Goal: Task Accomplishment & Management: Manage account settings

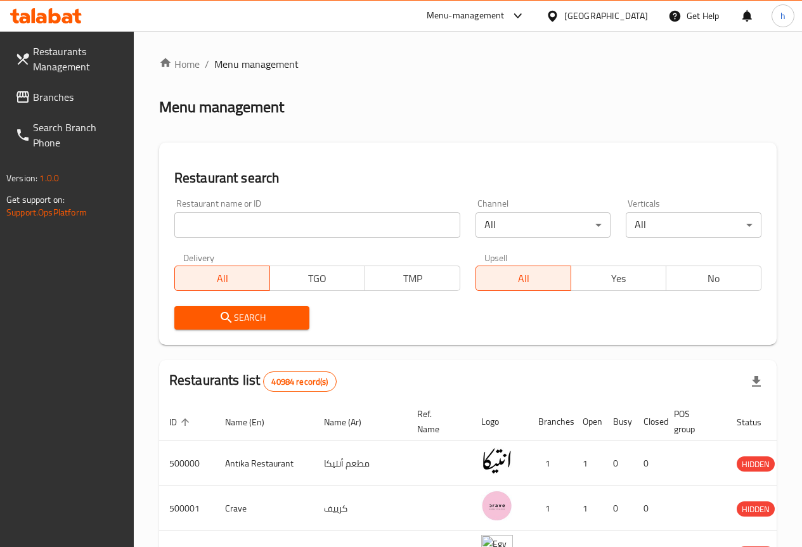
click at [29, 100] on icon at bounding box center [22, 96] width 13 height 11
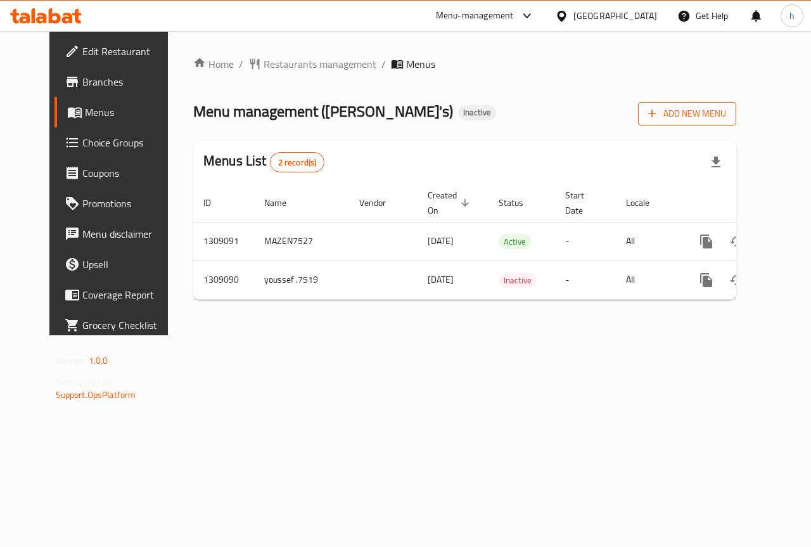
click at [726, 113] on span "Add New Menu" at bounding box center [687, 114] width 78 height 16
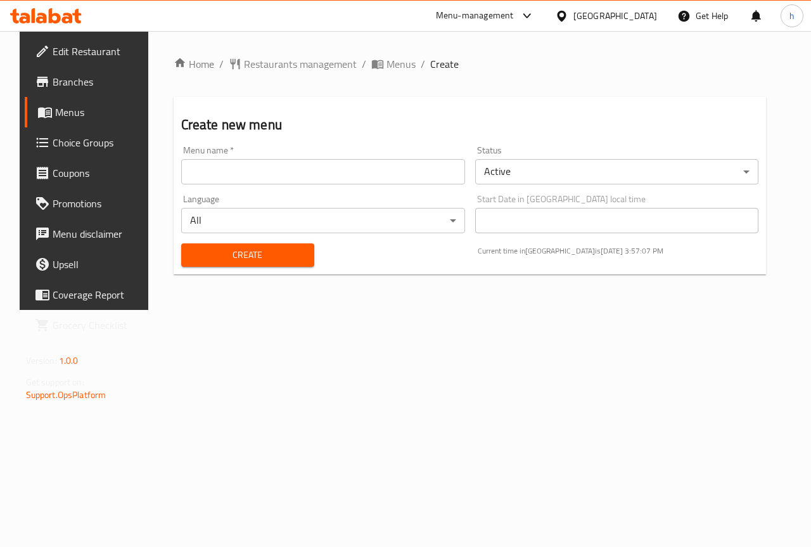
click at [299, 183] on input "text" at bounding box center [323, 171] width 284 height 25
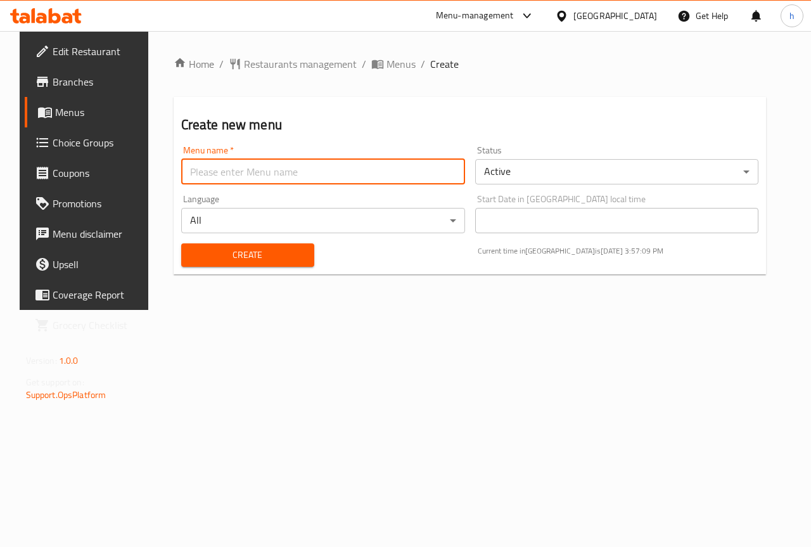
type input "hossam7517"
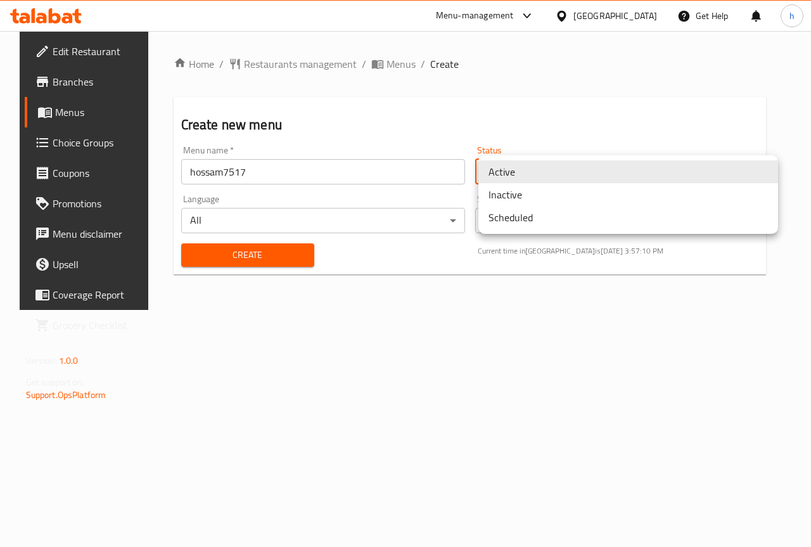
click at [551, 178] on body "​ Menu-management United Arab Emirates Get Help h Edit Restaurant Branches Menu…" at bounding box center [405, 289] width 811 height 516
click at [533, 204] on li "Inactive" at bounding box center [629, 194] width 300 height 23
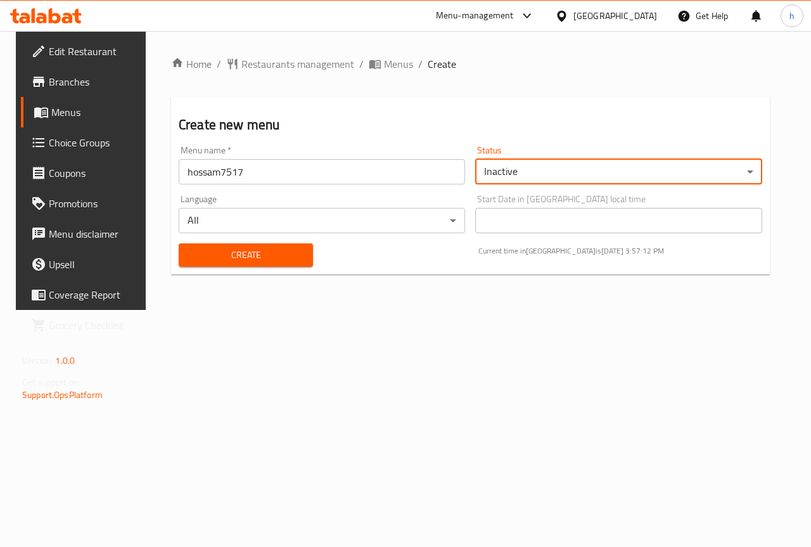
click at [262, 251] on span "Create" at bounding box center [246, 255] width 114 height 16
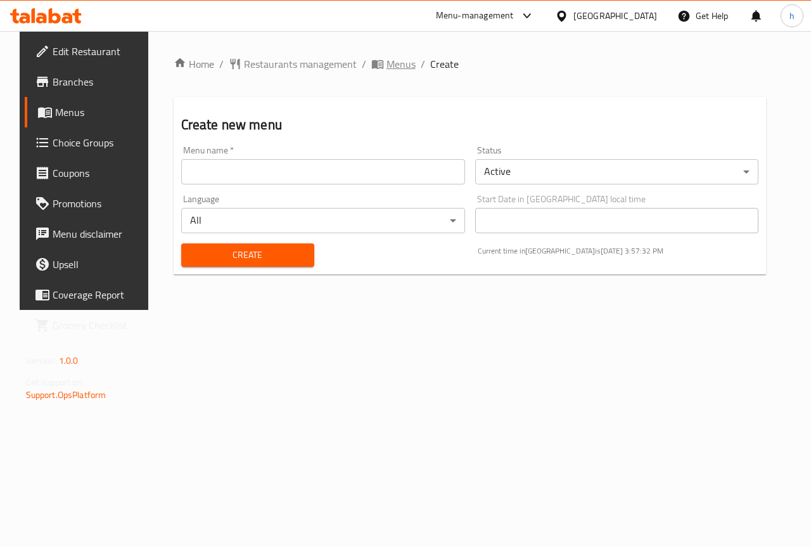
click at [387, 67] on span "Menus" at bounding box center [401, 63] width 29 height 15
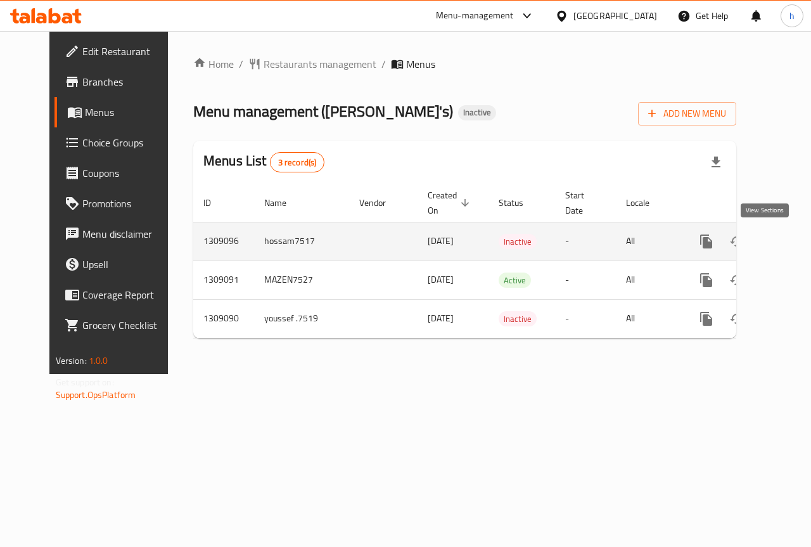
click at [790, 241] on icon "enhanced table" at bounding box center [797, 241] width 15 height 15
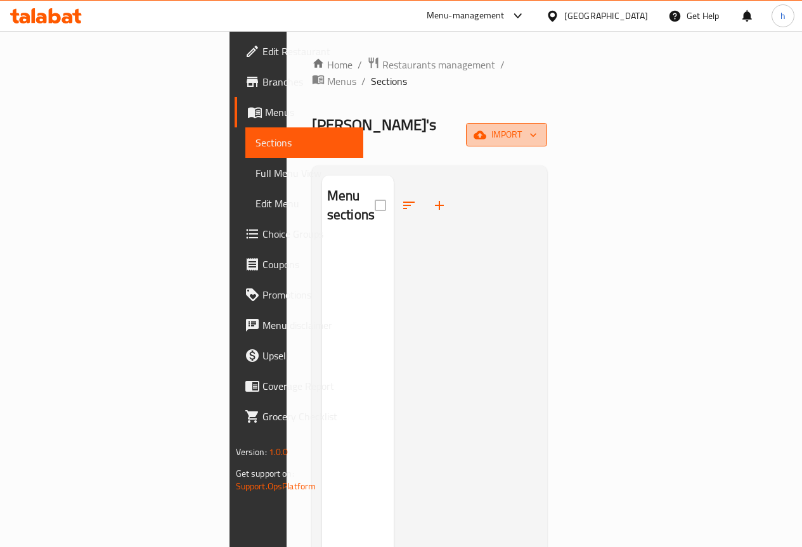
click at [537, 127] on span "import" at bounding box center [506, 135] width 61 height 16
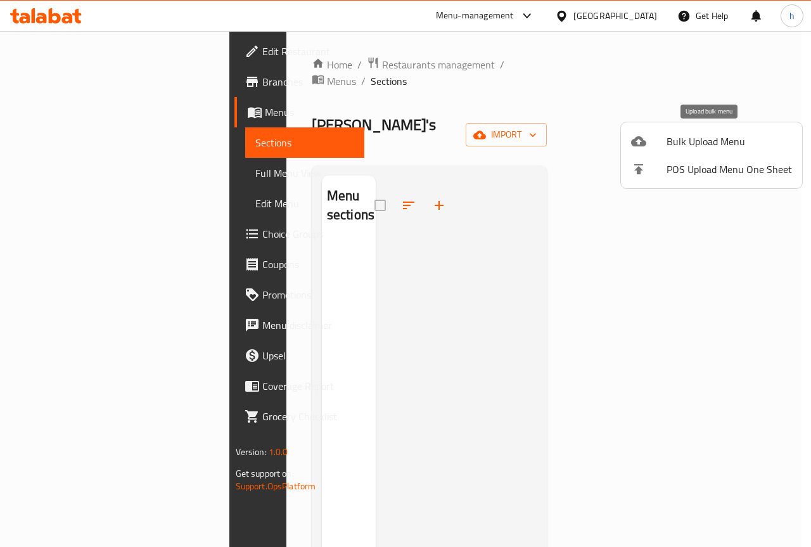
click at [663, 140] on div at bounding box center [648, 141] width 35 height 15
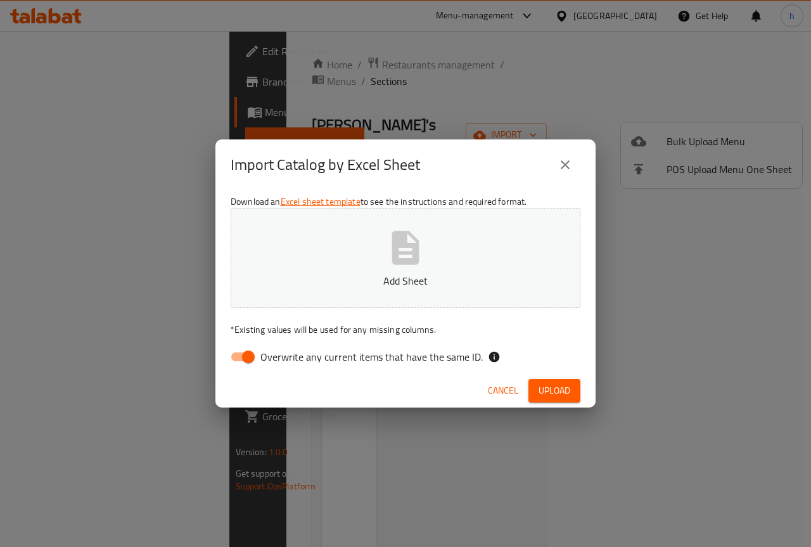
click at [257, 362] on input "Overwrite any current items that have the same ID." at bounding box center [248, 357] width 72 height 24
checkbox input "false"
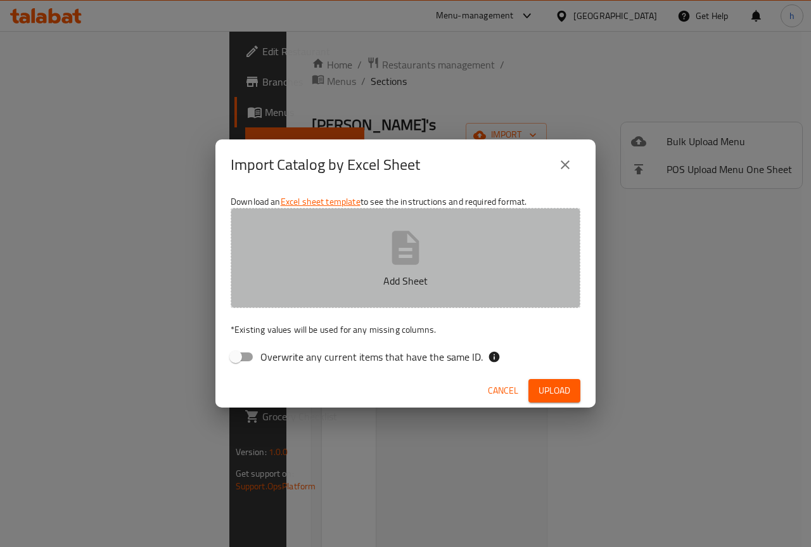
click at [356, 272] on button "Add Sheet" at bounding box center [406, 258] width 350 height 100
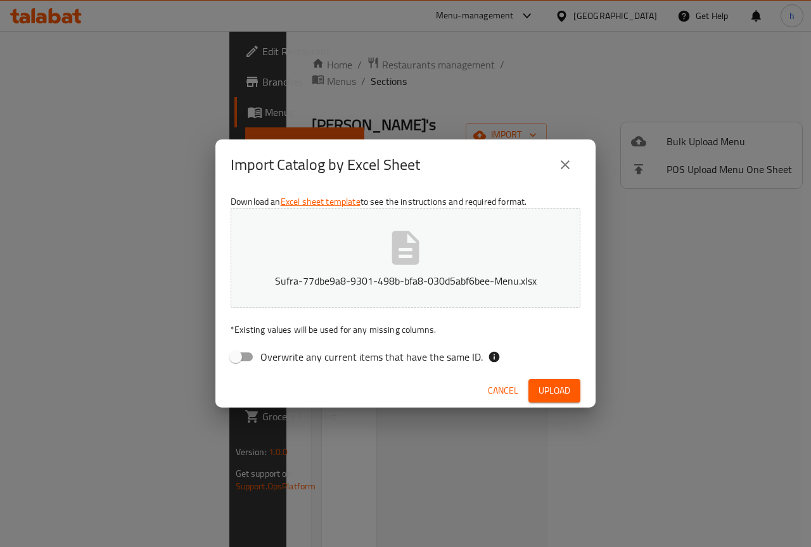
click at [503, 387] on span "Cancel" at bounding box center [503, 391] width 30 height 16
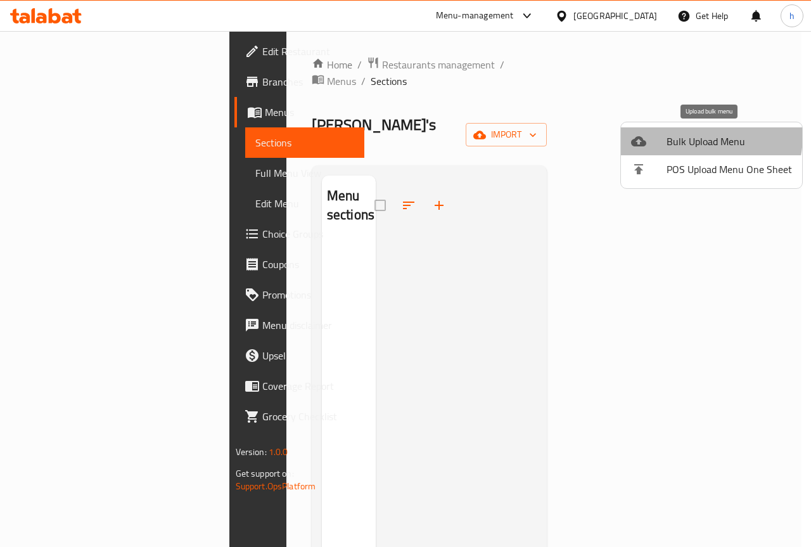
click at [693, 136] on span "Bulk Upload Menu" at bounding box center [730, 141] width 126 height 15
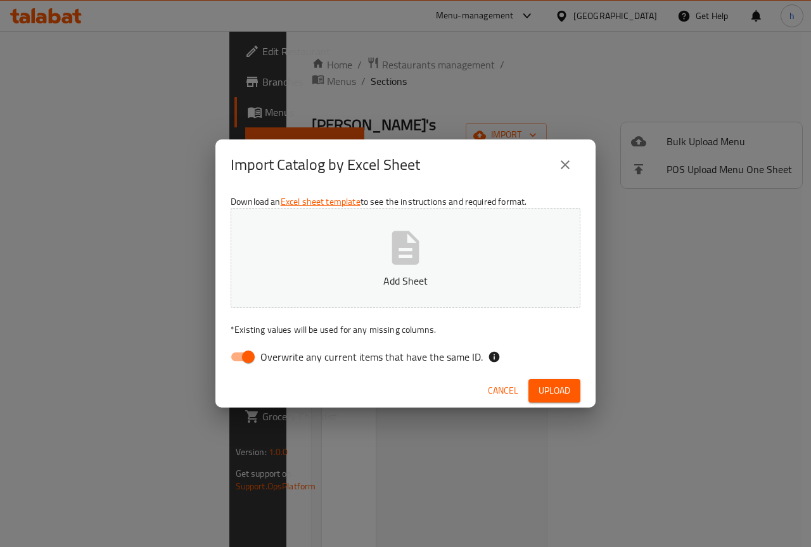
click at [285, 357] on span "Overwrite any current items that have the same ID." at bounding box center [372, 356] width 222 height 15
click at [285, 357] on input "Overwrite any current items that have the same ID." at bounding box center [248, 357] width 72 height 24
checkbox input "false"
click at [390, 270] on button "Add Sheet" at bounding box center [406, 258] width 350 height 100
click at [550, 387] on span "Upload" at bounding box center [555, 391] width 32 height 16
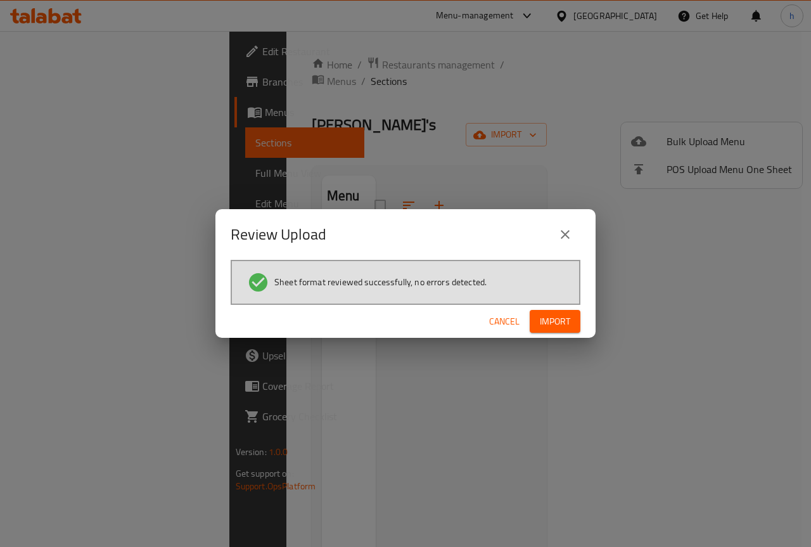
click at [551, 322] on span "Import" at bounding box center [555, 322] width 30 height 16
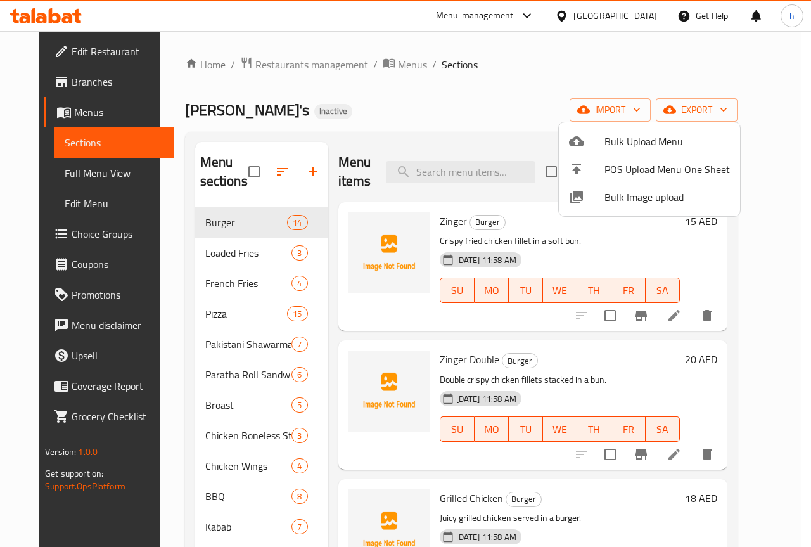
click at [63, 171] on div at bounding box center [405, 273] width 811 height 547
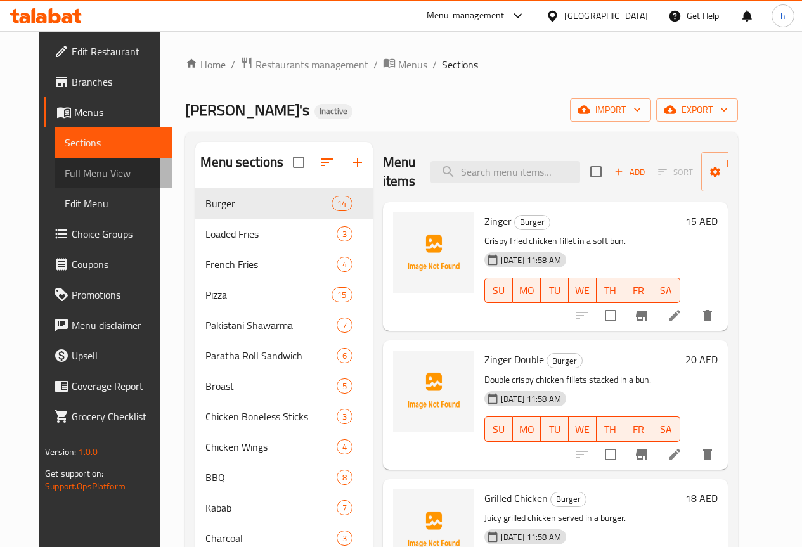
click at [75, 171] on span "Full Menu View" at bounding box center [114, 172] width 98 height 15
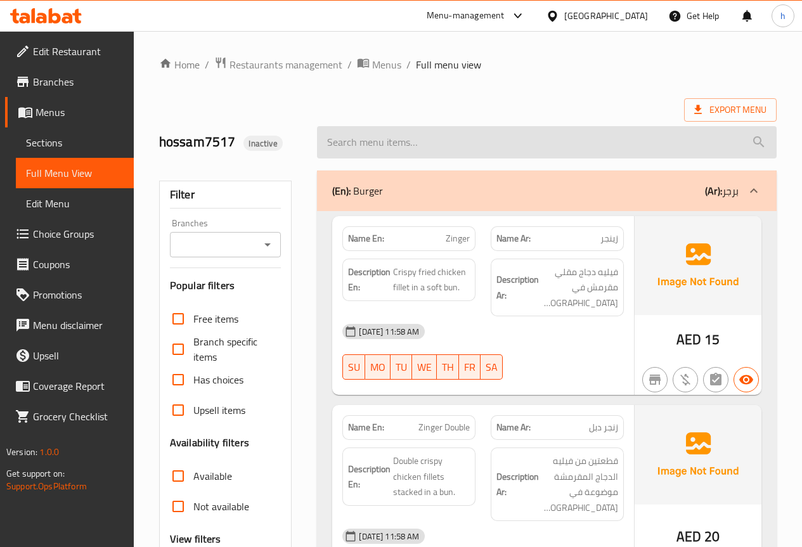
click at [597, 144] on input "search" at bounding box center [547, 142] width 460 height 32
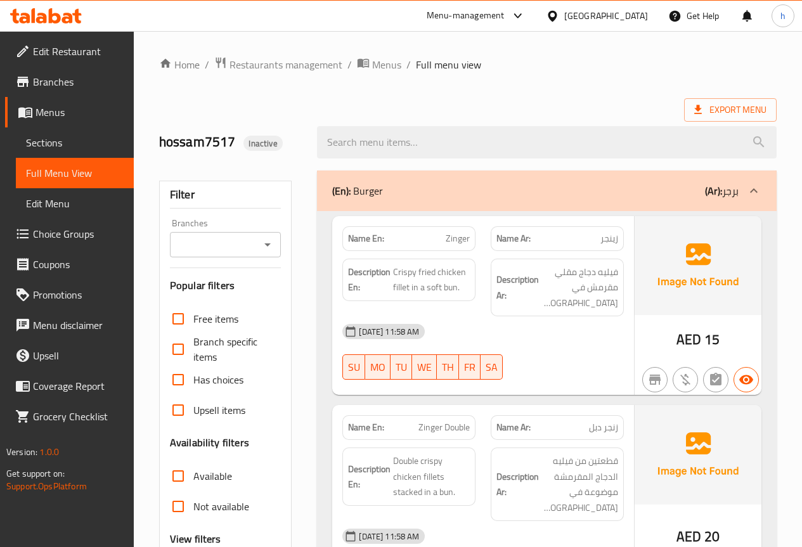
paste input "SAUSAGES PIZZA"
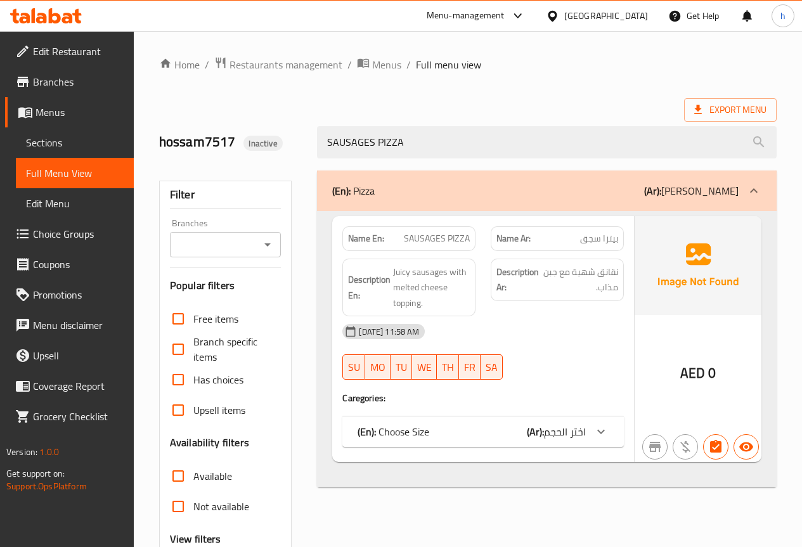
click at [602, 431] on icon at bounding box center [601, 431] width 8 height 4
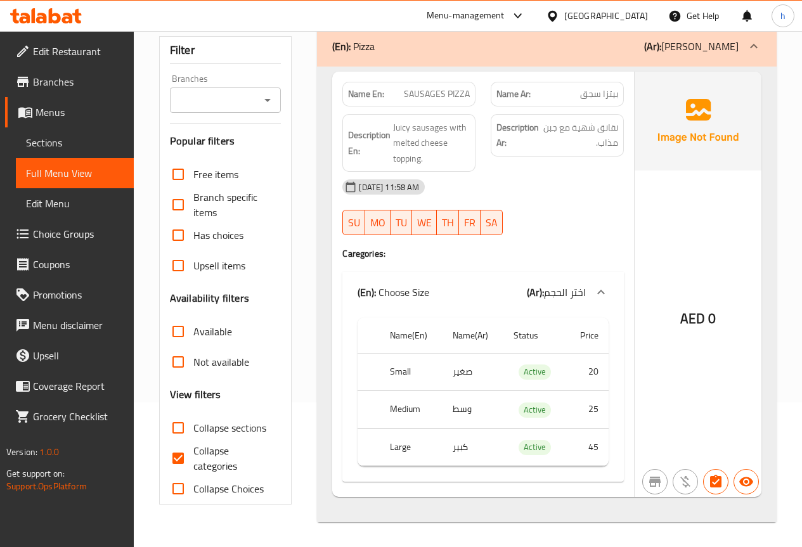
scroll to position [145, 0]
click at [577, 291] on span "اختر الحجم" at bounding box center [565, 291] width 42 height 19
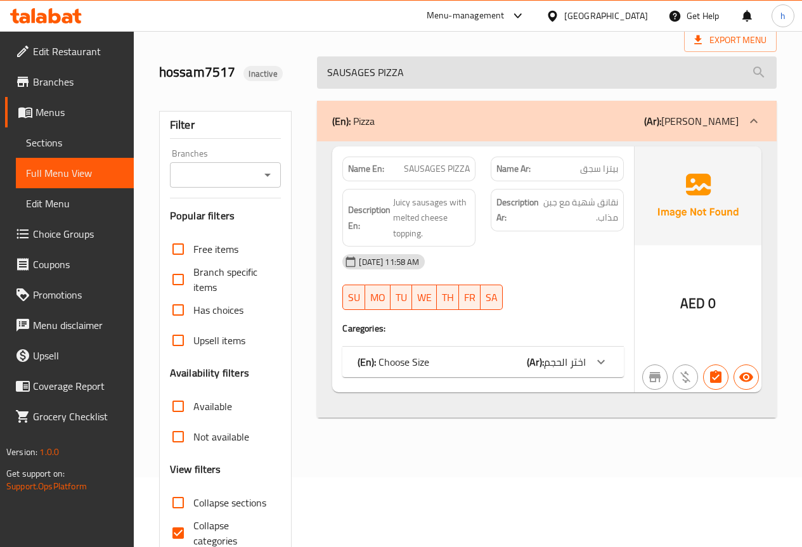
scroll to position [1, 0]
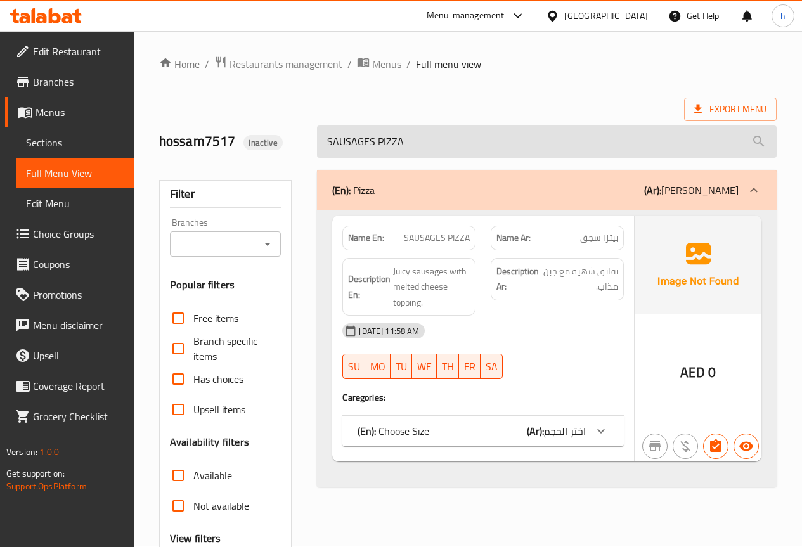
click at [520, 148] on input "SAUSAGES PIZZA" at bounding box center [547, 142] width 460 height 32
paste input "CHICKEN TIKK"
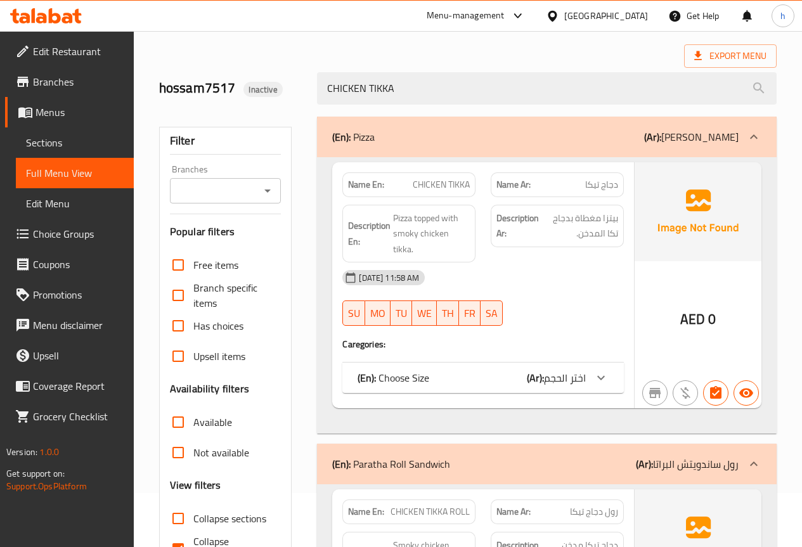
scroll to position [127, 0]
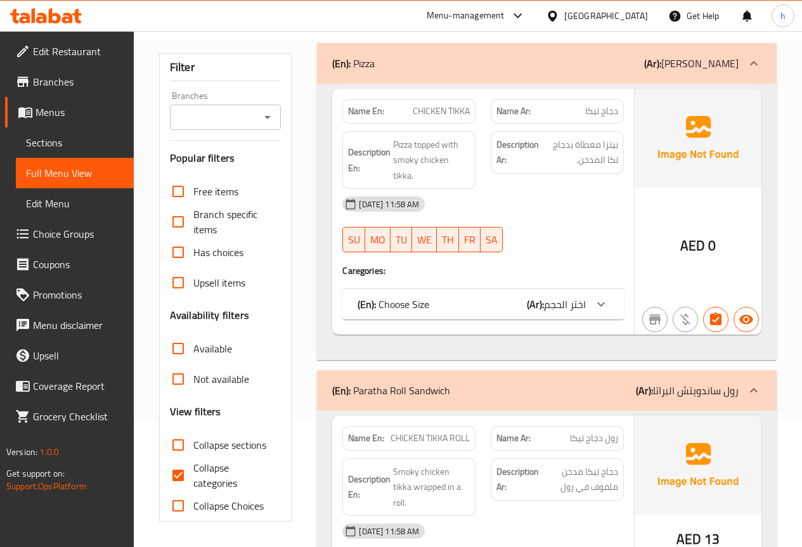
type input "CHICKEN TIKKA"
click at [580, 295] on span "اختر الحجم" at bounding box center [565, 304] width 42 height 19
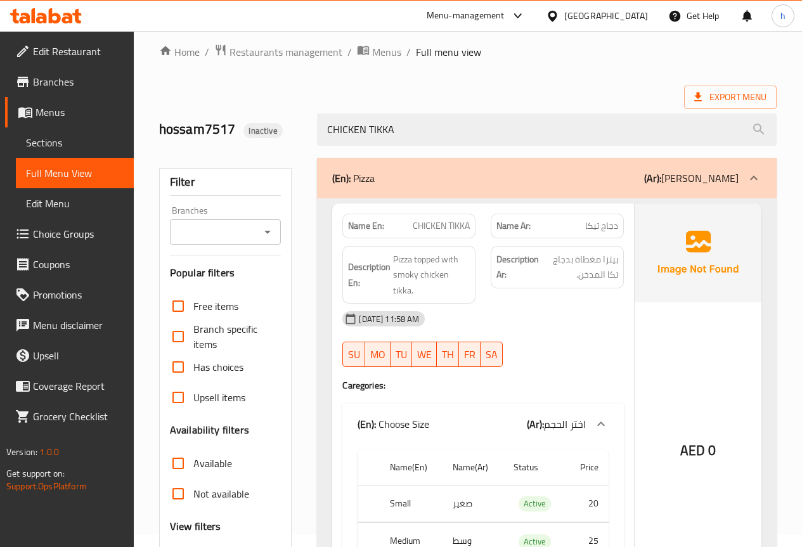
scroll to position [0, 0]
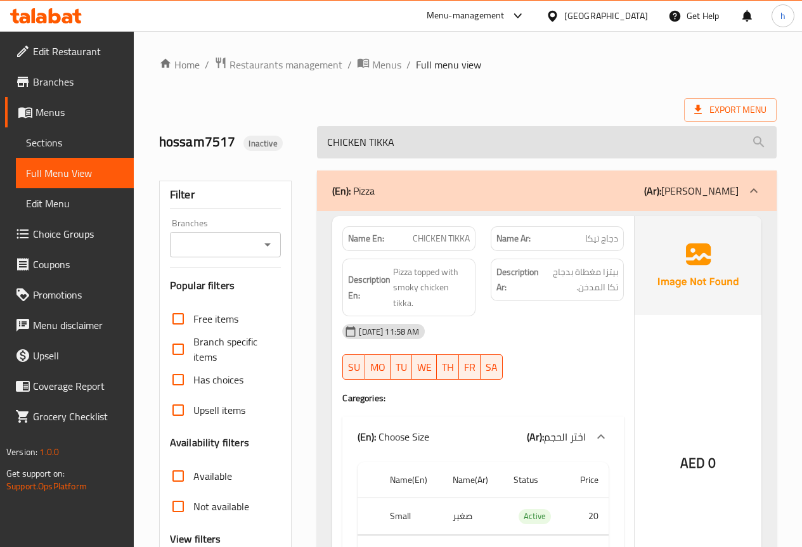
click at [462, 143] on input "CHICKEN TIKKA" at bounding box center [547, 142] width 460 height 32
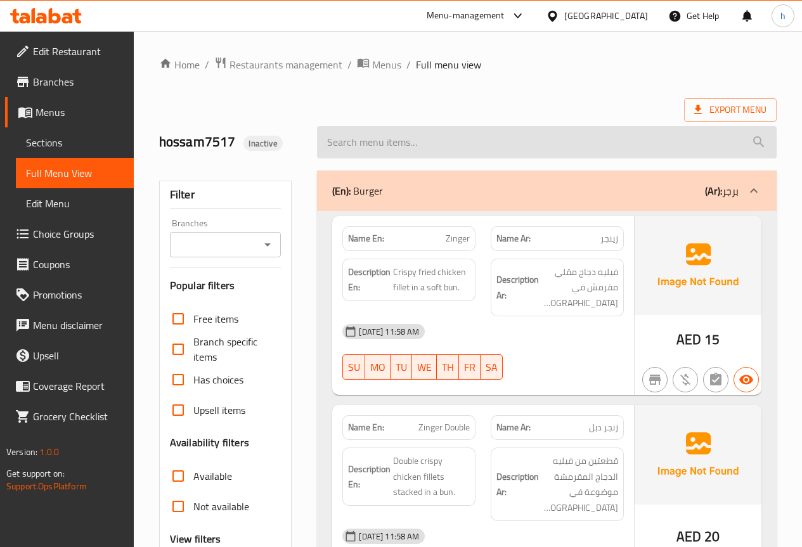
click at [413, 142] on input "search" at bounding box center [547, 142] width 460 height 32
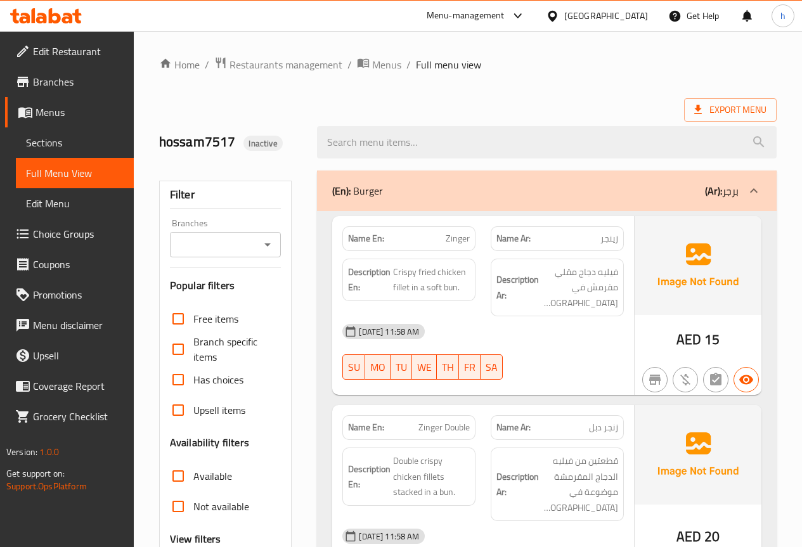
paste input "French Fries"
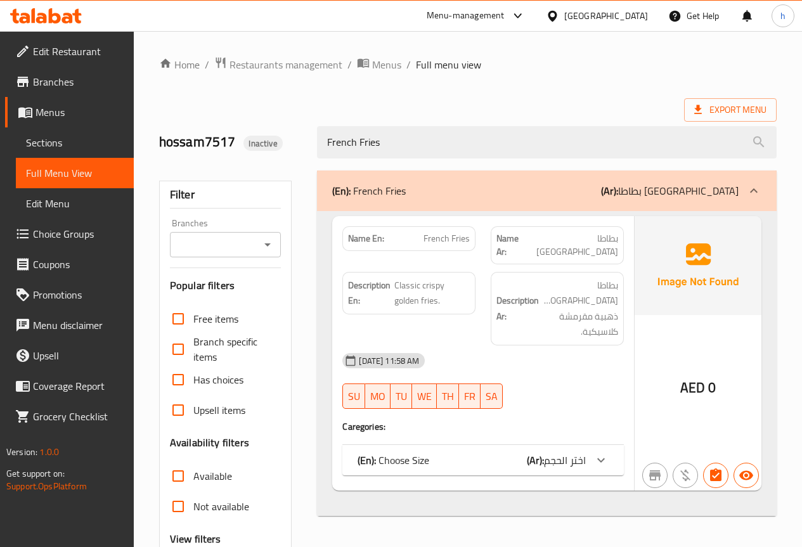
type input "French Fries"
click at [598, 453] on icon at bounding box center [600, 460] width 15 height 15
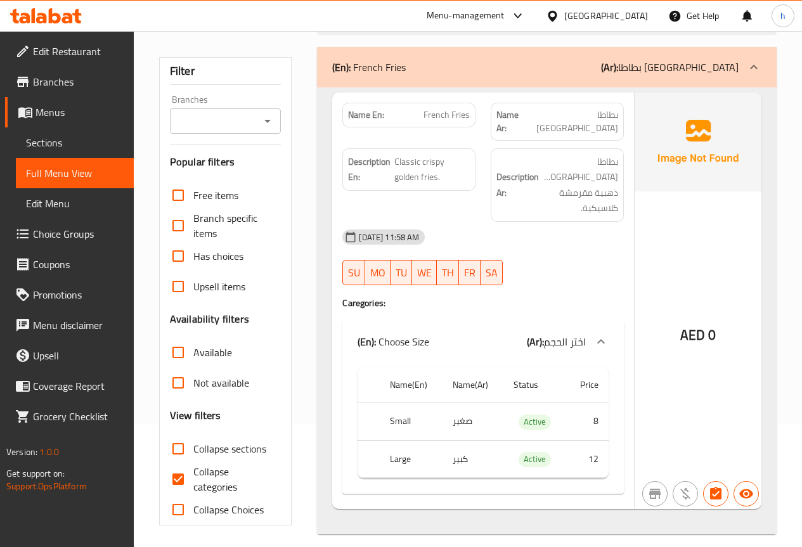
scroll to position [127, 0]
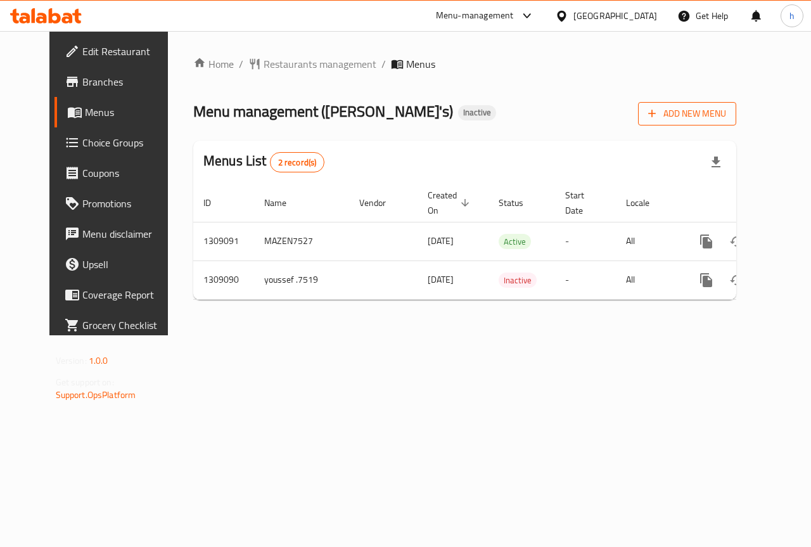
click at [726, 118] on span "Add New Menu" at bounding box center [687, 114] width 78 height 16
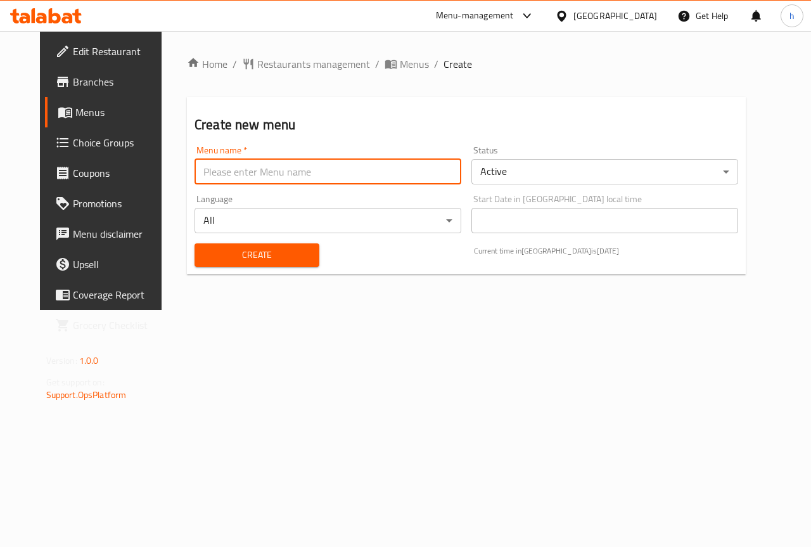
click at [375, 175] on input "text" at bounding box center [328, 171] width 267 height 25
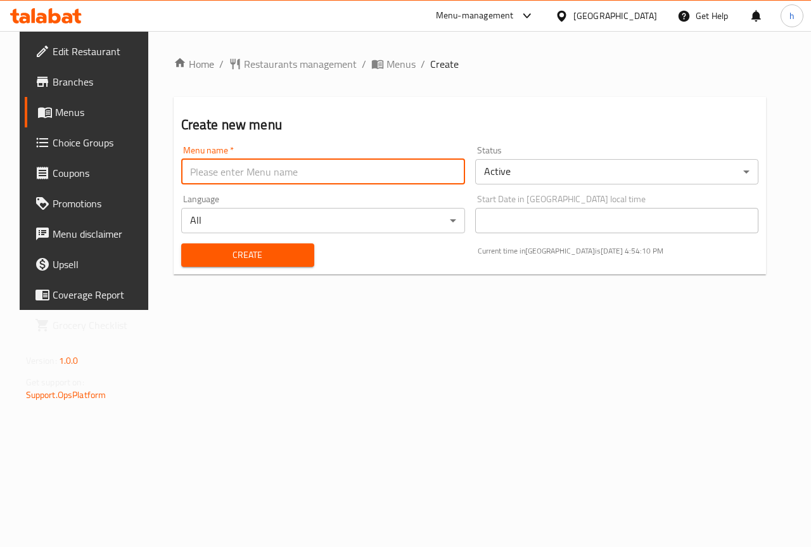
type input "hossam7517"
click at [681, 164] on body "​ Menu-management [GEOGRAPHIC_DATA] Get Help h Edit Restaurant Branches Menus C…" at bounding box center [405, 289] width 811 height 516
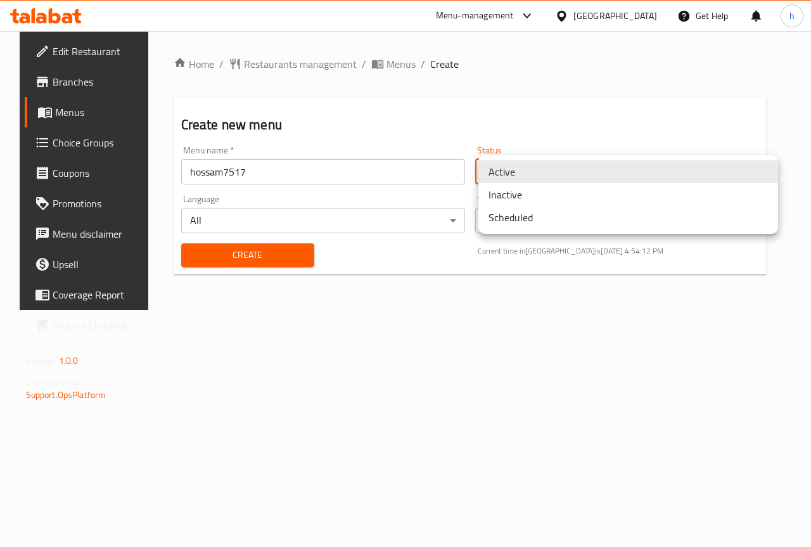
click at [534, 200] on li "Inactive" at bounding box center [629, 194] width 300 height 23
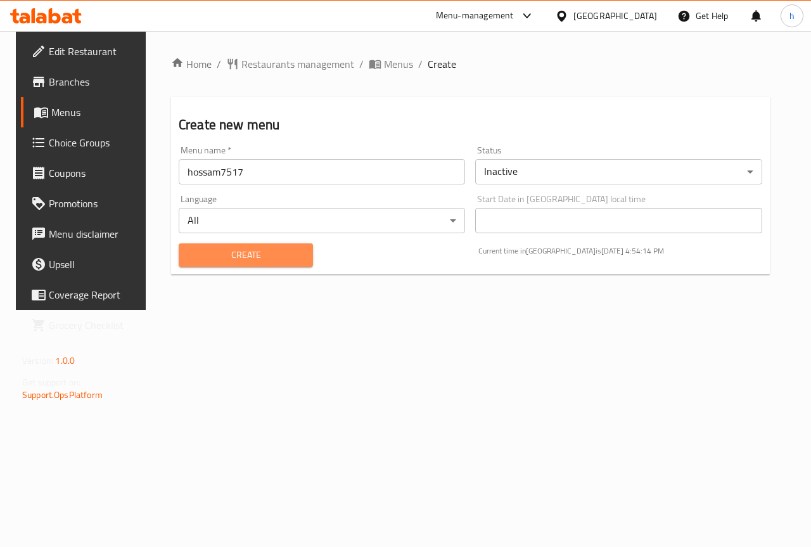
drag, startPoint x: 245, startPoint y: 250, endPoint x: 240, endPoint y: 246, distance: 6.9
click at [240, 246] on button "Create" at bounding box center [246, 254] width 134 height 23
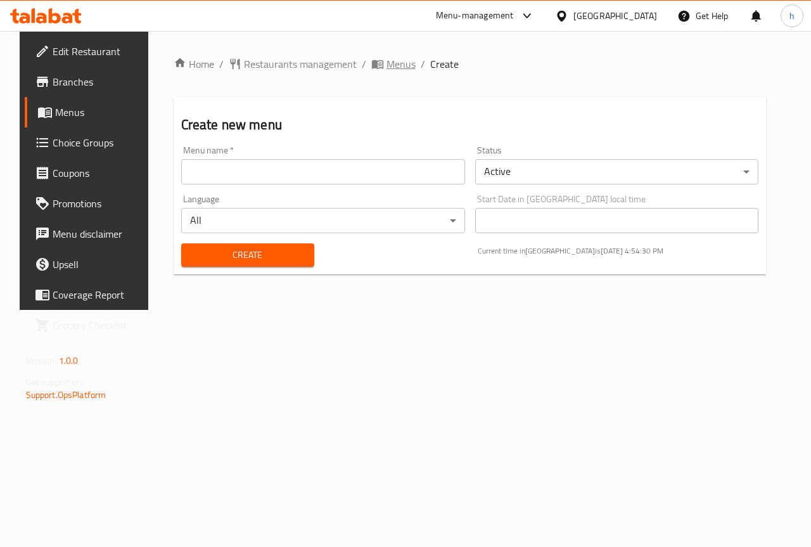
click at [387, 65] on span "Menus" at bounding box center [401, 63] width 29 height 15
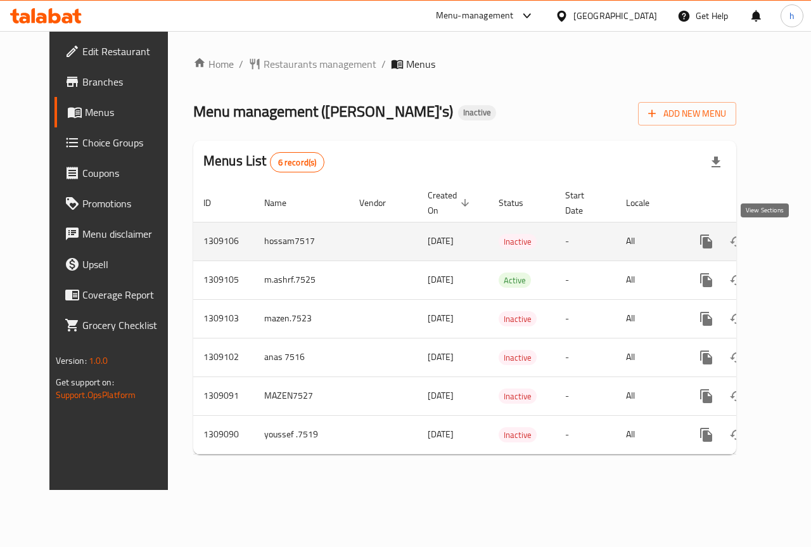
click at [783, 246] on link "enhanced table" at bounding box center [798, 241] width 30 height 30
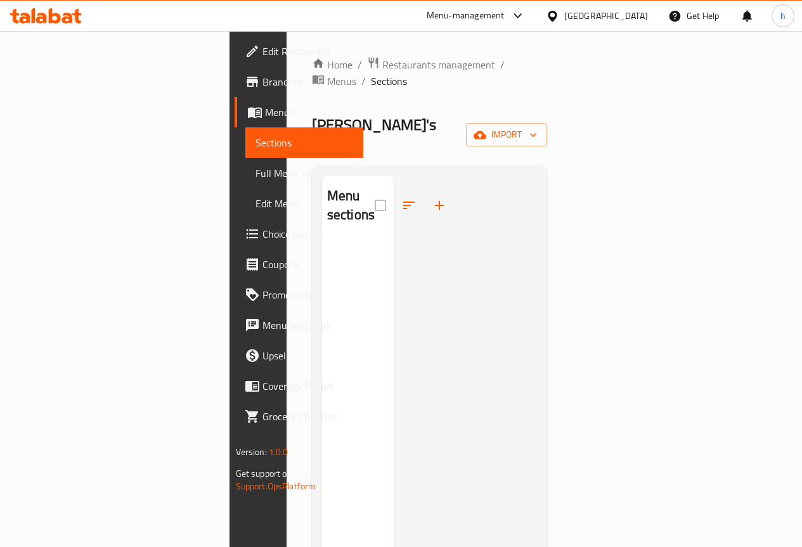
click at [548, 127] on div "Home / Restaurants management / Menus / Sections [PERSON_NAME]'s Inactive impor…" at bounding box center [430, 394] width 236 height 676
click at [537, 127] on span "import" at bounding box center [506, 135] width 61 height 16
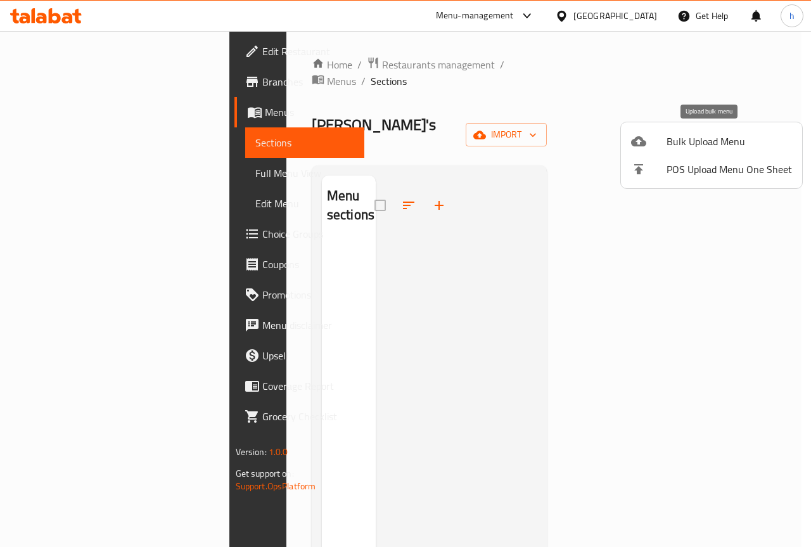
click at [689, 148] on span "Bulk Upload Menu" at bounding box center [730, 141] width 126 height 15
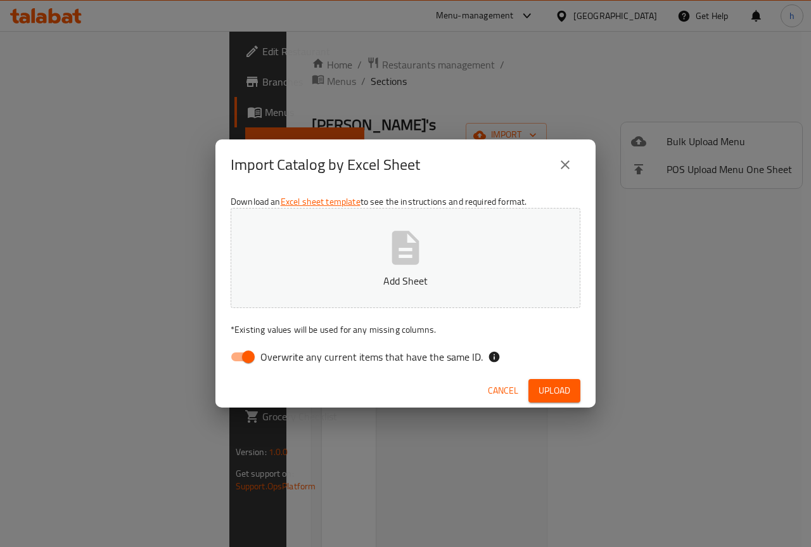
click at [288, 363] on span "Overwrite any current items that have the same ID." at bounding box center [372, 356] width 222 height 15
click at [285, 363] on input "Overwrite any current items that have the same ID." at bounding box center [248, 357] width 72 height 24
checkbox input "false"
drag, startPoint x: 409, startPoint y: 277, endPoint x: 417, endPoint y: 280, distance: 8.8
click at [415, 279] on p "Add Sheet" at bounding box center [405, 280] width 311 height 15
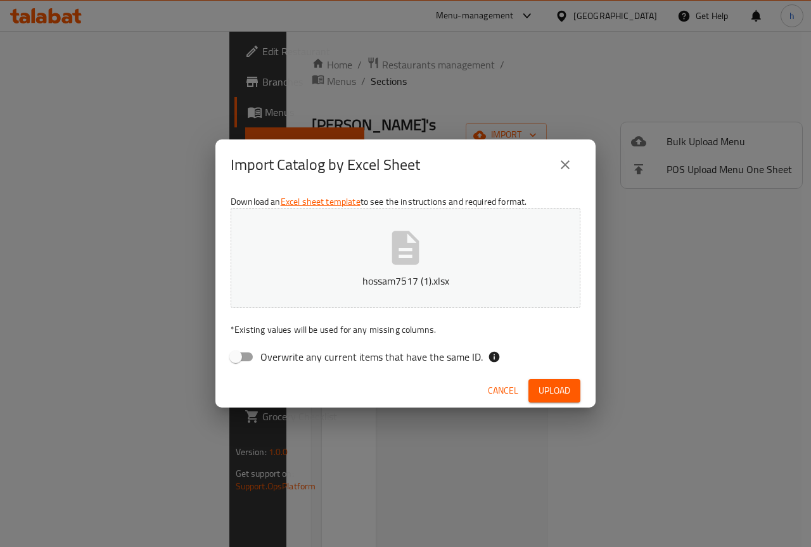
click at [562, 389] on span "Upload" at bounding box center [555, 391] width 32 height 16
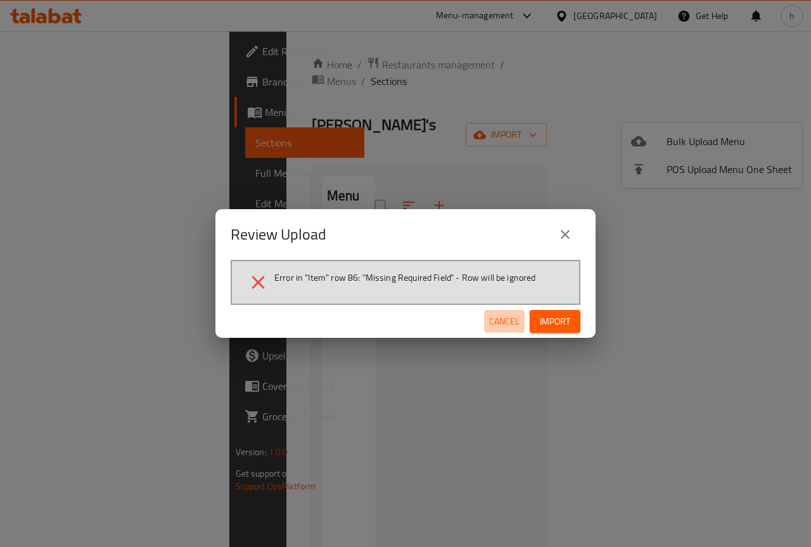
click at [496, 321] on span "Cancel" at bounding box center [504, 322] width 30 height 16
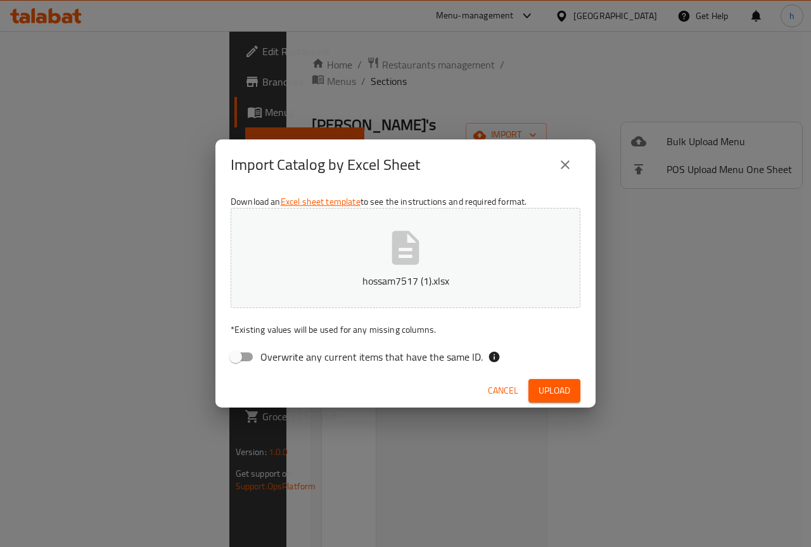
click at [567, 167] on icon "close" at bounding box center [565, 164] width 9 height 9
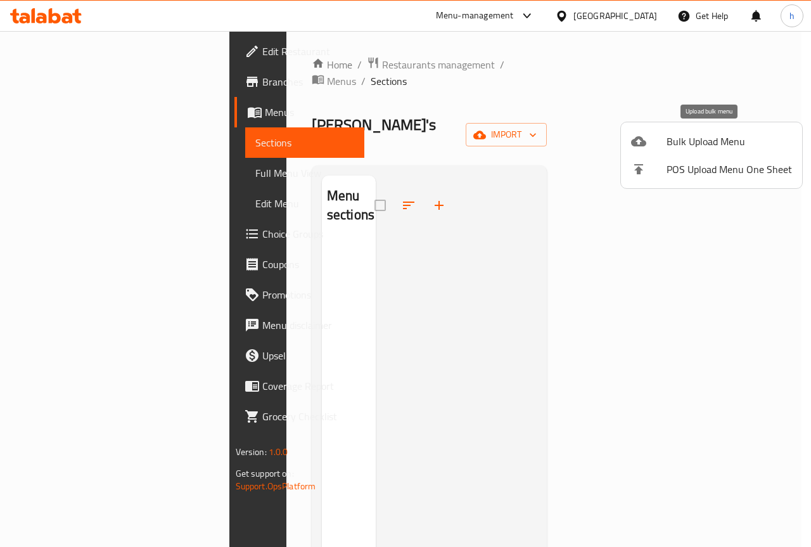
click at [663, 134] on div at bounding box center [648, 141] width 35 height 15
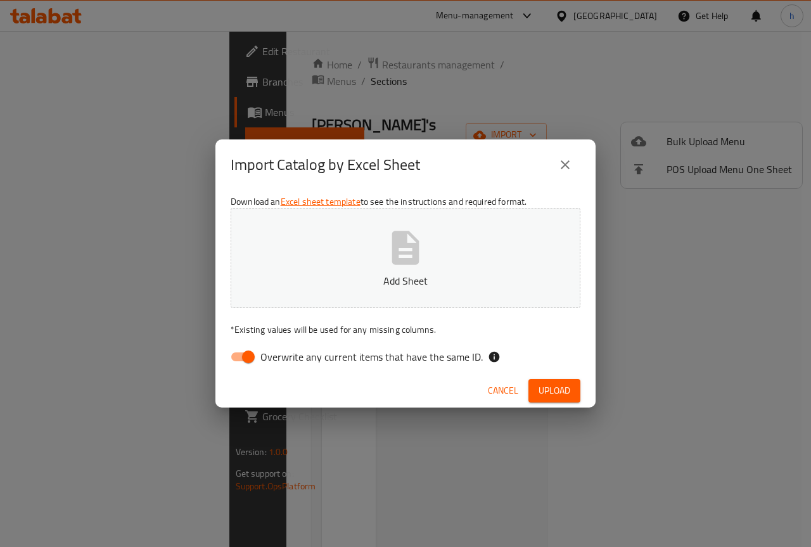
click at [569, 162] on icon "close" at bounding box center [565, 164] width 15 height 15
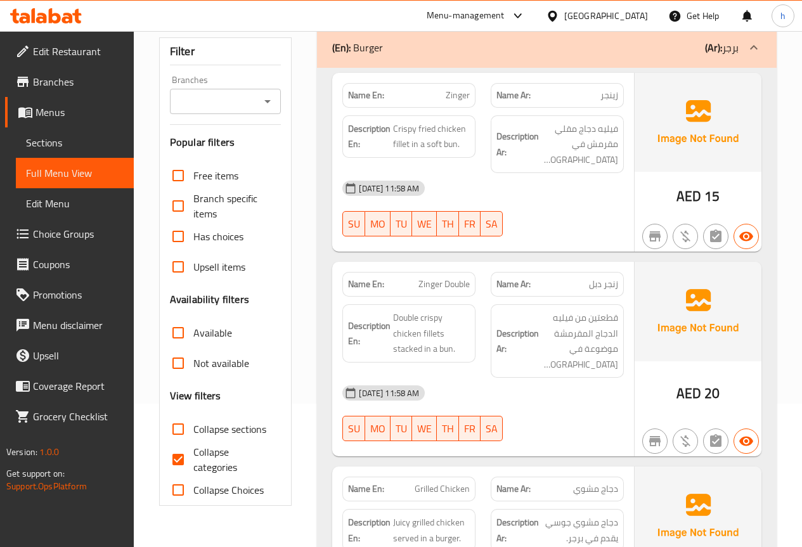
scroll to position [317, 0]
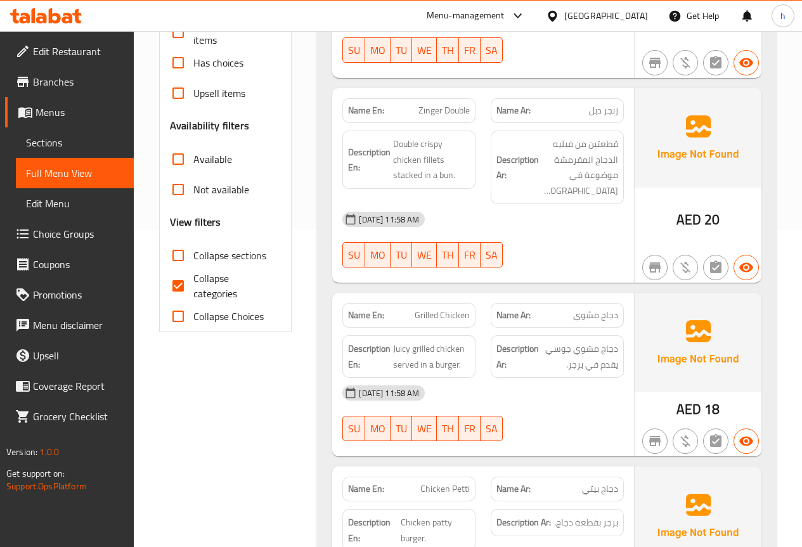
click at [193, 284] on input "Collapse categories" at bounding box center [178, 286] width 30 height 30
checkbox input "false"
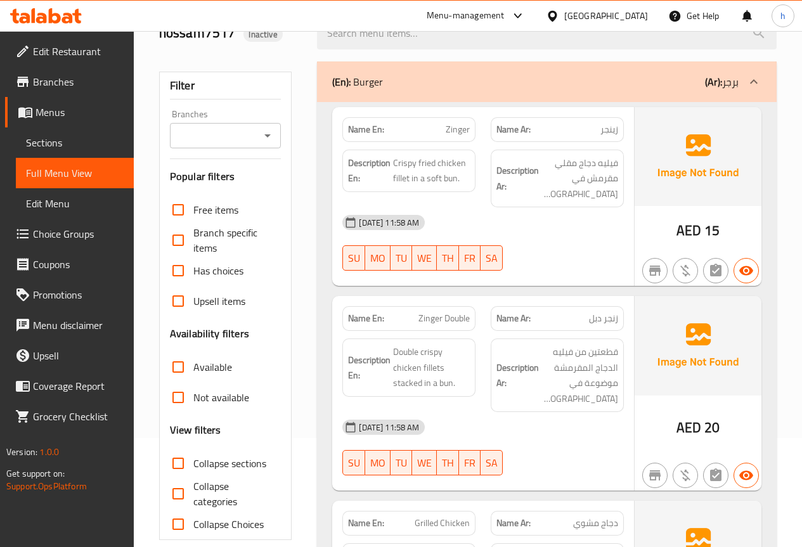
scroll to position [0, 0]
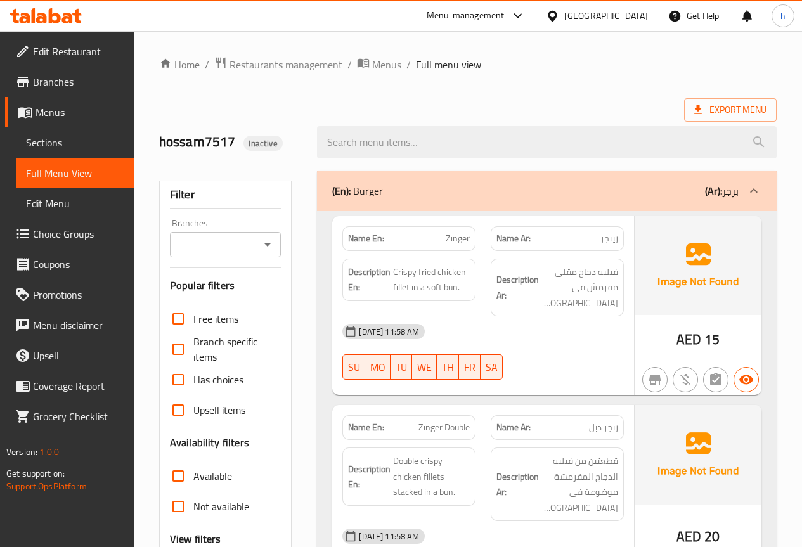
click at [98, 201] on span "Edit Menu" at bounding box center [75, 203] width 98 height 15
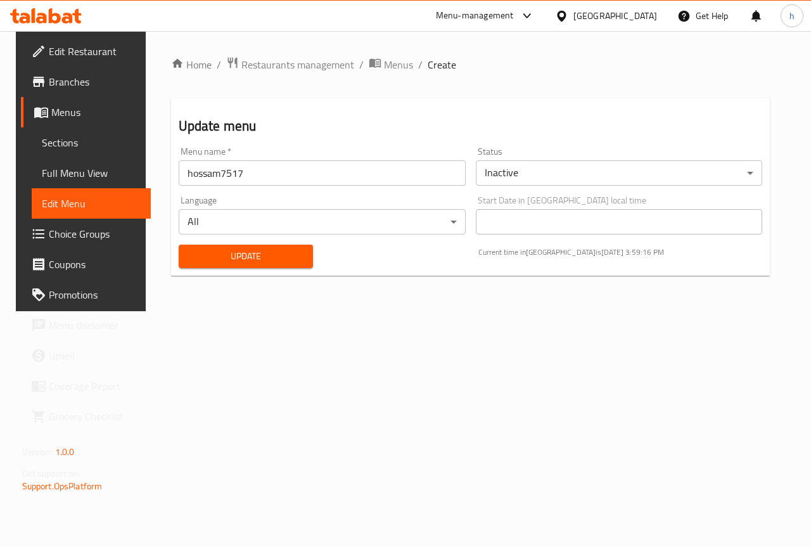
click at [93, 170] on span "Full Menu View" at bounding box center [92, 172] width 100 height 15
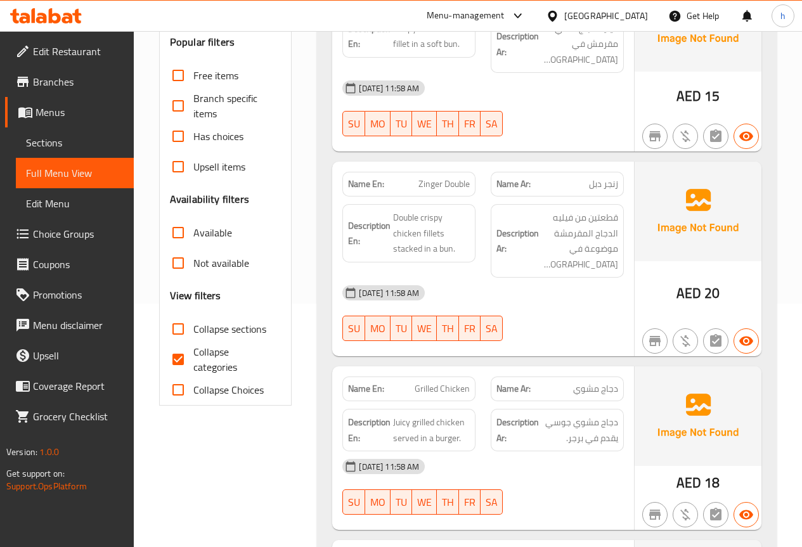
scroll to position [254, 0]
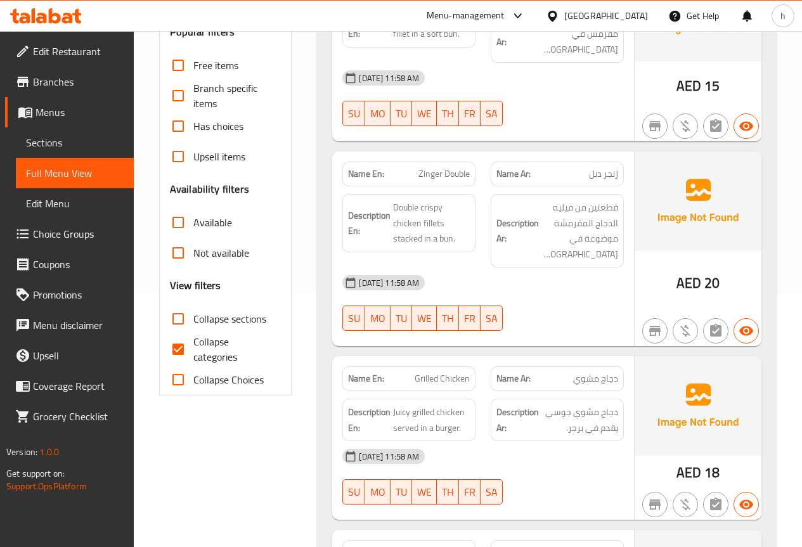
click at [205, 345] on span "Collapse categories" at bounding box center [232, 349] width 78 height 30
click at [193, 345] on input "Collapse categories" at bounding box center [178, 349] width 30 height 30
checkbox input "false"
click at [533, 221] on strong "Description Ar:" at bounding box center [517, 231] width 42 height 31
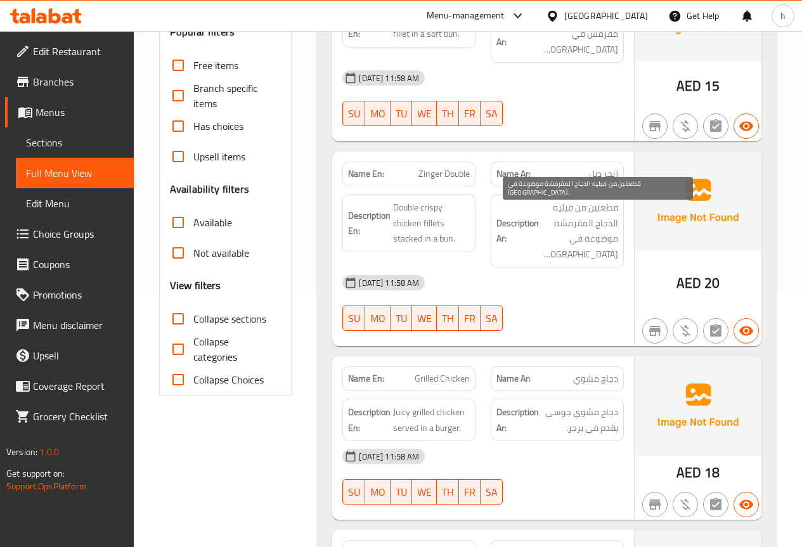
click at [572, 219] on span "قطعتين من فيليه الدجاج المقرمشة موضوعة في كيزر." at bounding box center [579, 231] width 77 height 62
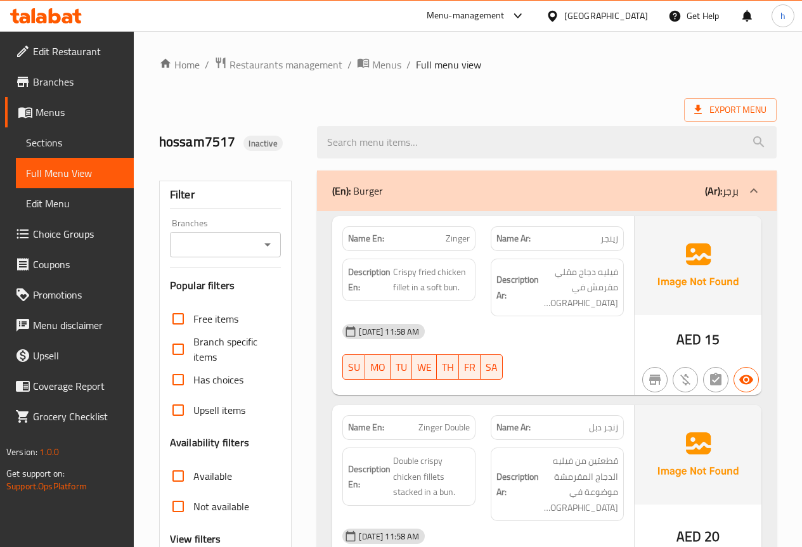
click at [94, 143] on span "Sections" at bounding box center [75, 142] width 98 height 15
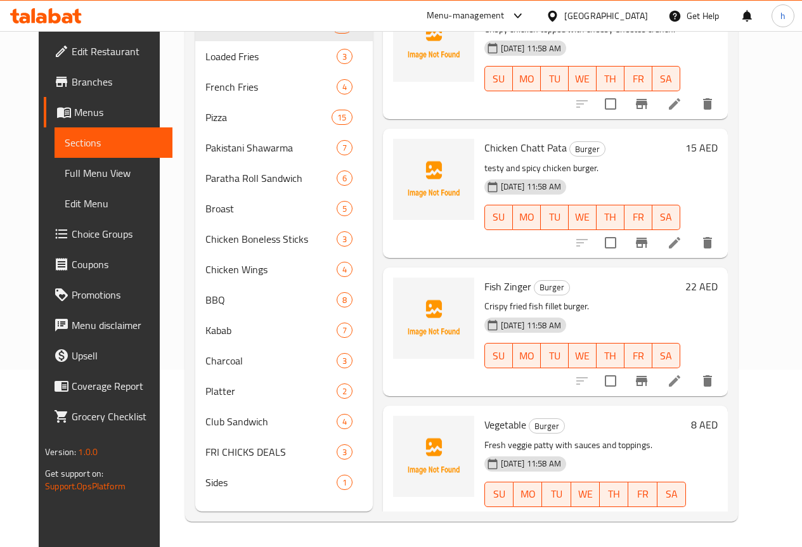
scroll to position [861, 0]
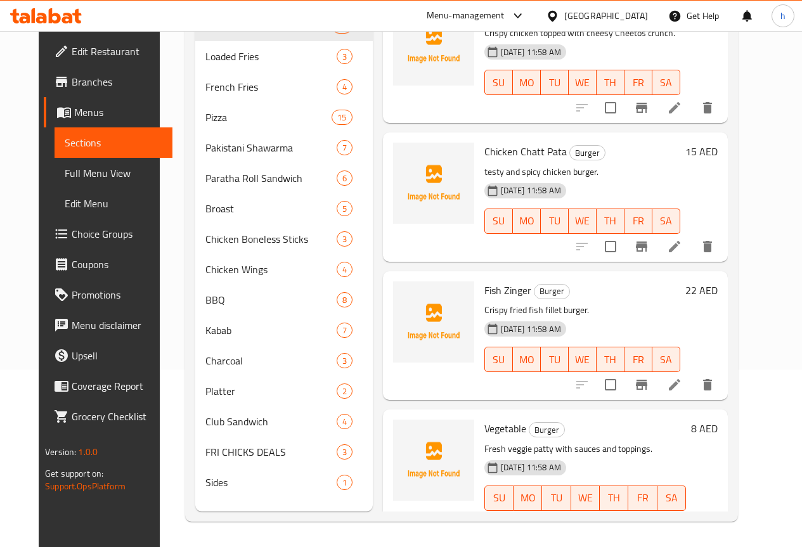
click at [81, 173] on span "Full Menu View" at bounding box center [114, 172] width 98 height 15
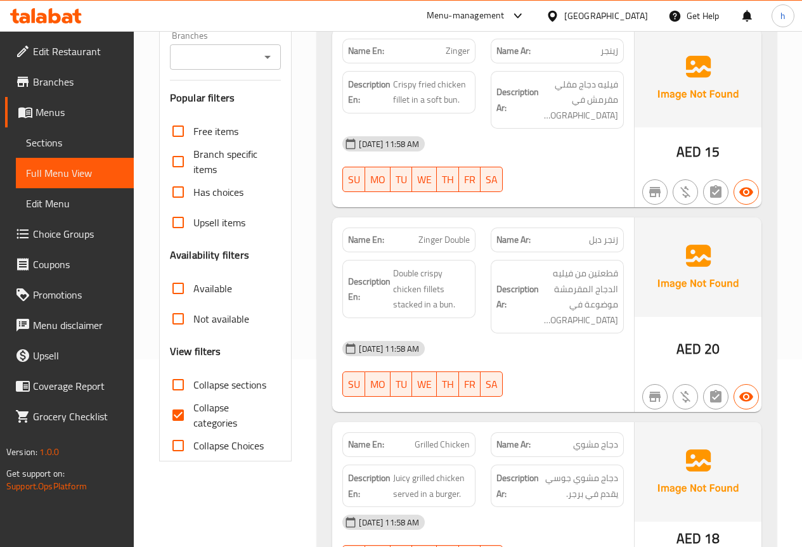
click at [74, 143] on span "Sections" at bounding box center [75, 142] width 98 height 15
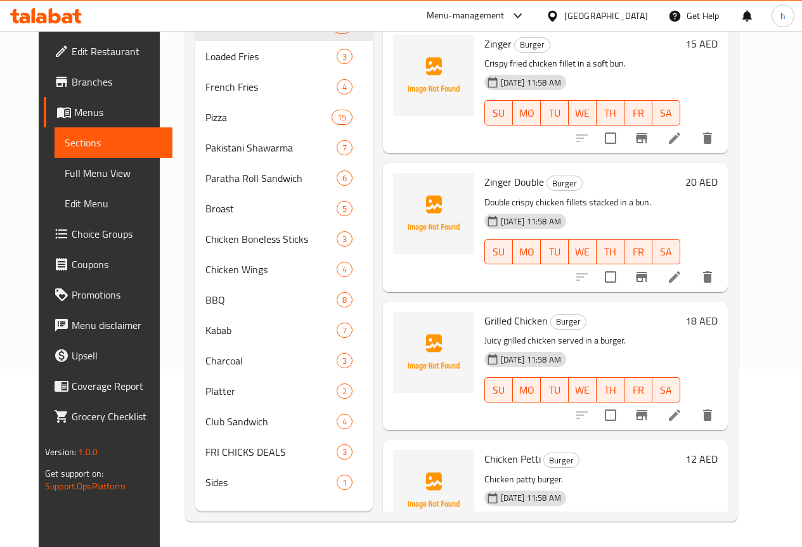
scroll to position [177, 0]
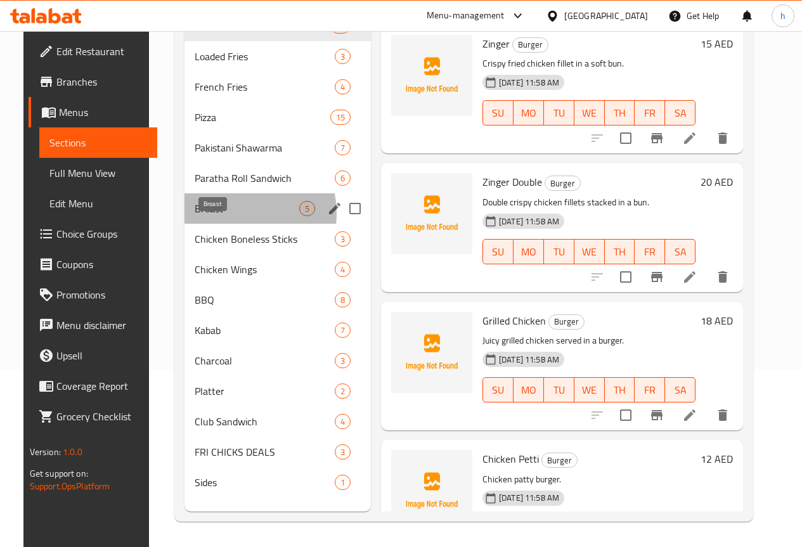
click at [212, 216] on span "Broast" at bounding box center [247, 208] width 105 height 15
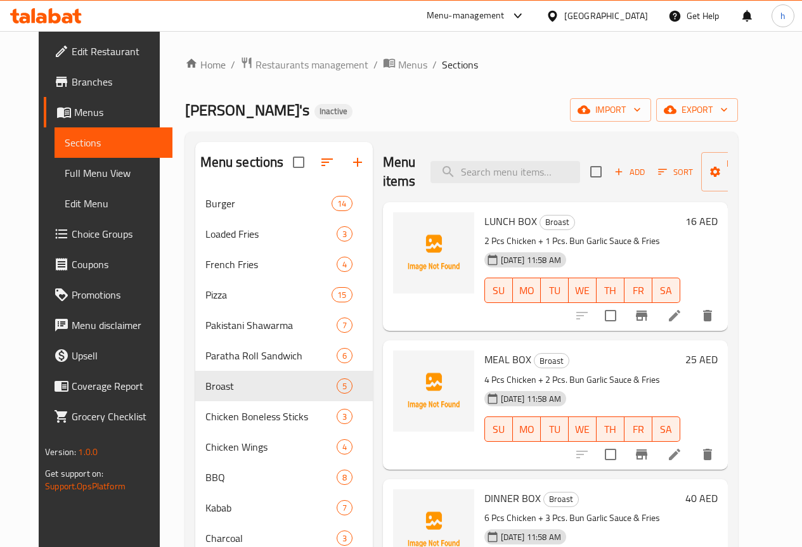
click at [484, 228] on span "LUNCH BOX" at bounding box center [510, 221] width 53 height 19
click at [540, 222] on span "Broast" at bounding box center [557, 222] width 34 height 15
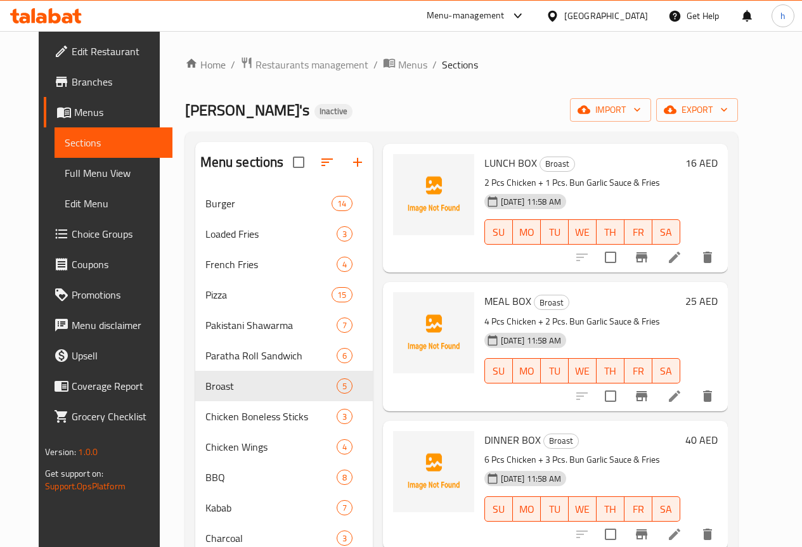
scroll to position [127, 0]
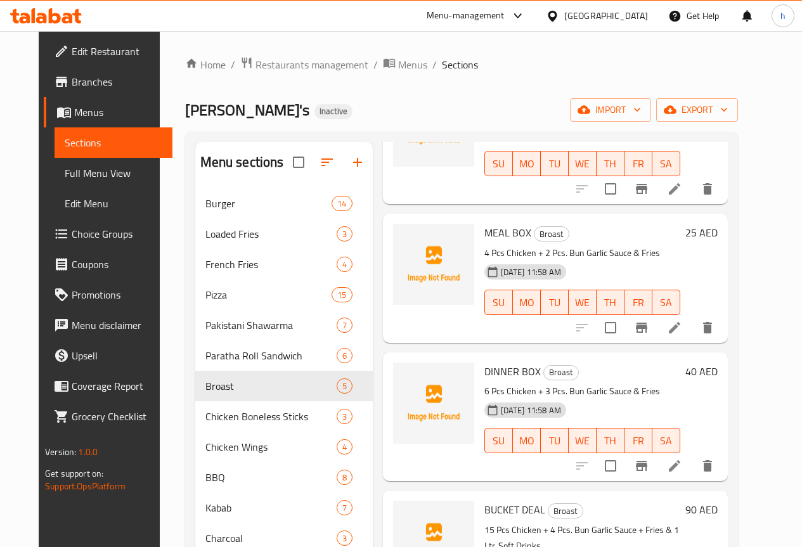
click at [680, 326] on icon at bounding box center [674, 327] width 11 height 11
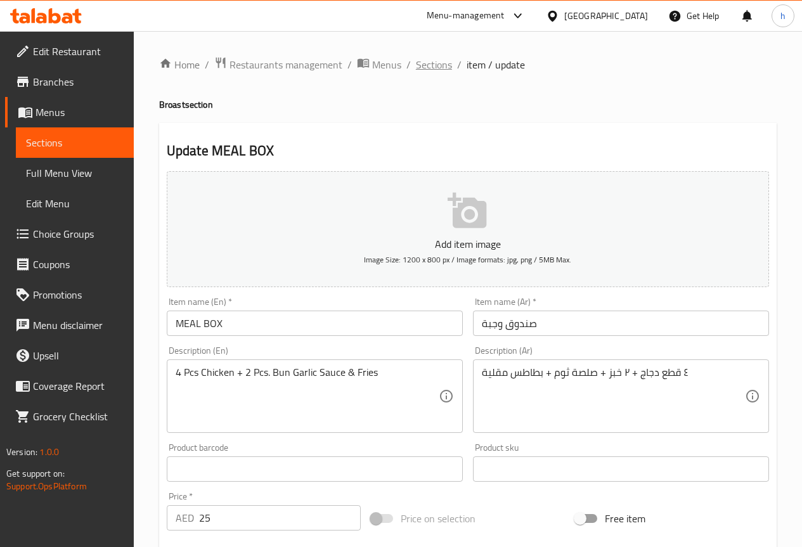
click at [434, 60] on span "Sections" at bounding box center [434, 64] width 36 height 15
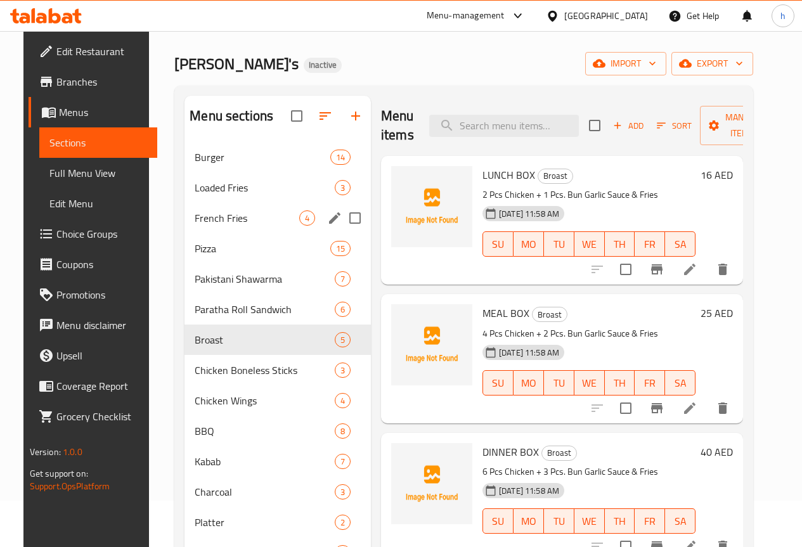
scroll to position [188, 0]
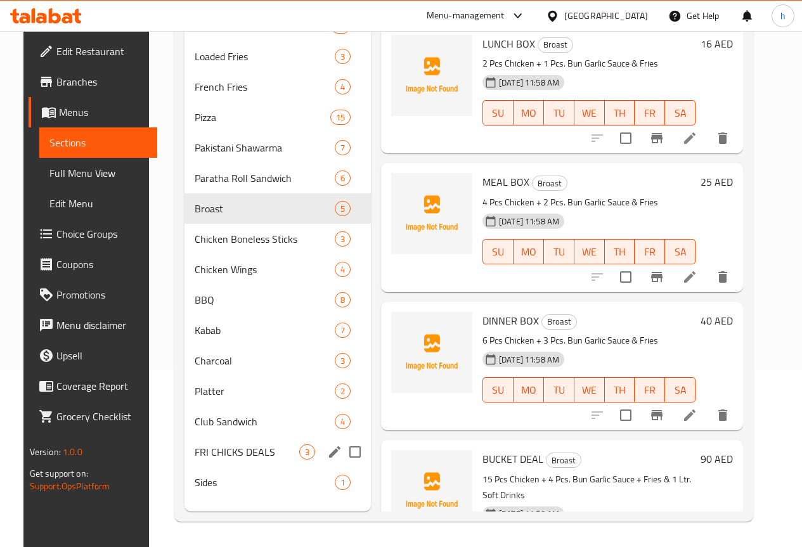
click at [207, 452] on div "FRI CHICKS DEALS 3" at bounding box center [277, 452] width 186 height 30
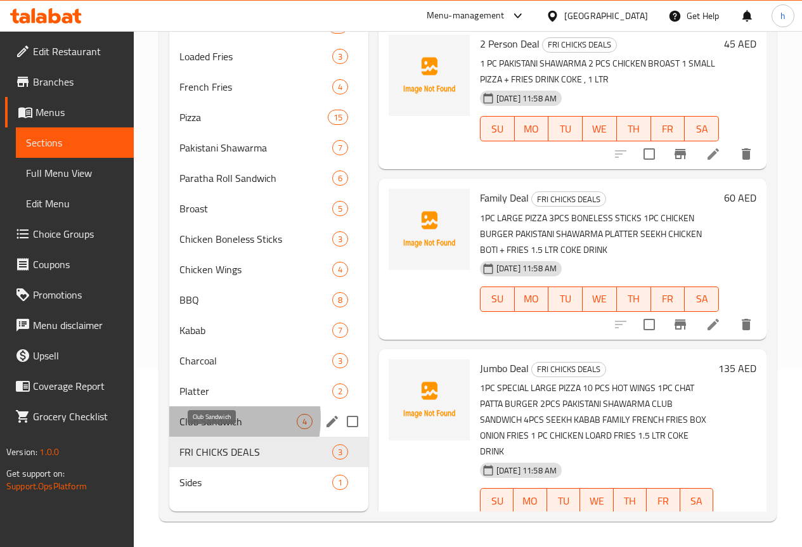
click at [210, 428] on span "Club Sandwich" at bounding box center [237, 421] width 117 height 15
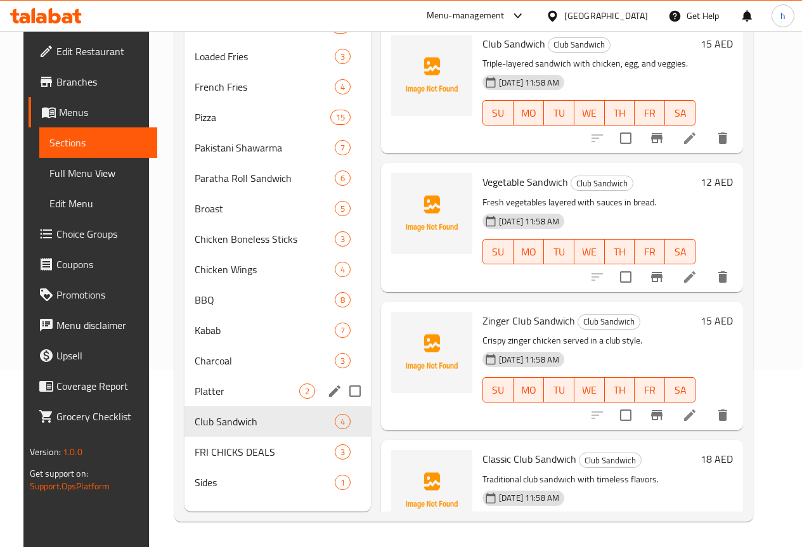
click at [211, 389] on div "Platter 2" at bounding box center [277, 391] width 186 height 30
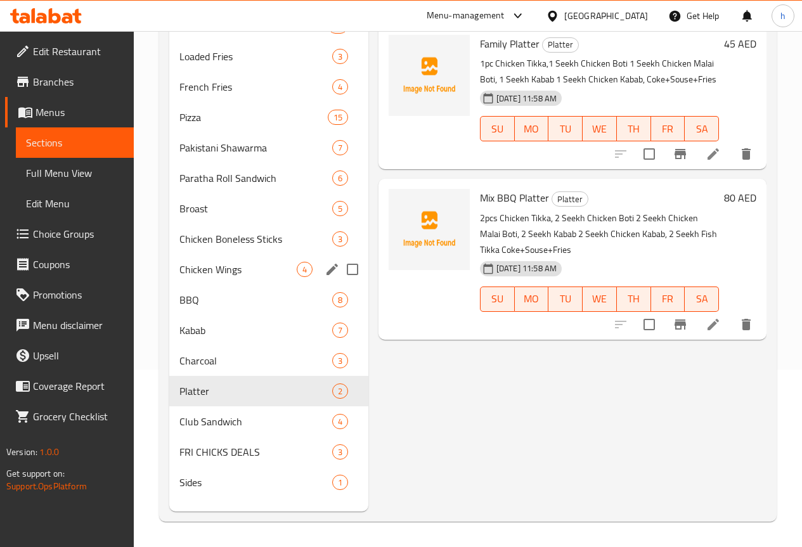
scroll to position [124, 0]
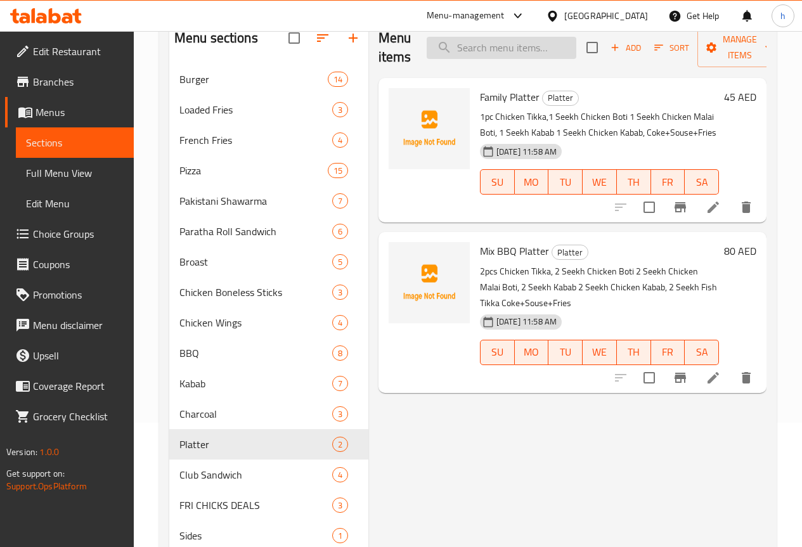
click at [451, 54] on input "search" at bounding box center [502, 48] width 150 height 22
paste input "CHEESE LOVER PIZZA"
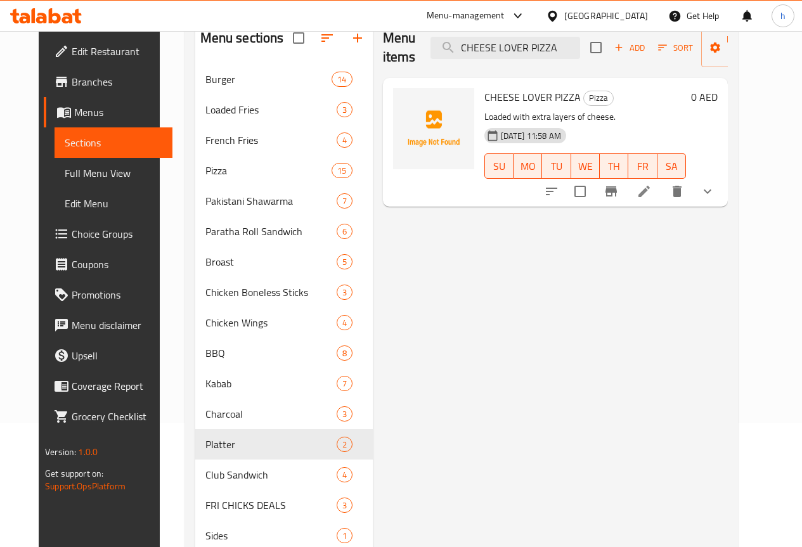
scroll to position [61, 0]
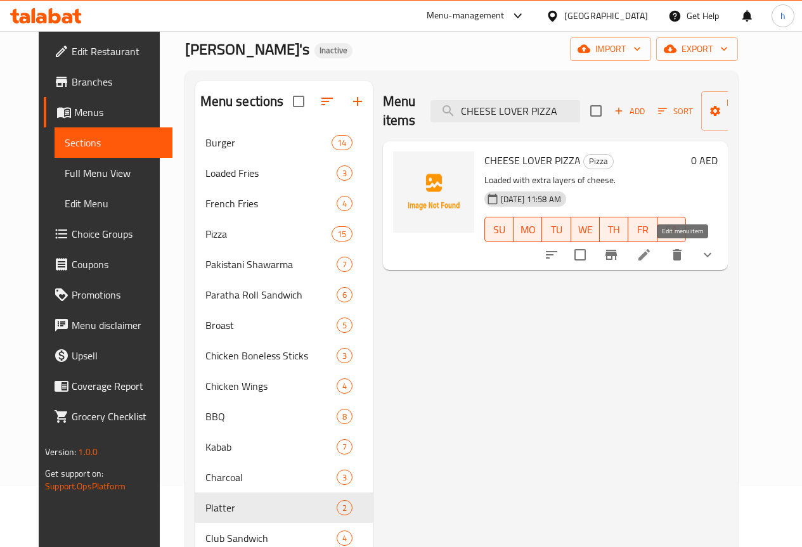
type input "CHEESE LOVER PIZZA"
click at [652, 257] on icon at bounding box center [643, 254] width 15 height 15
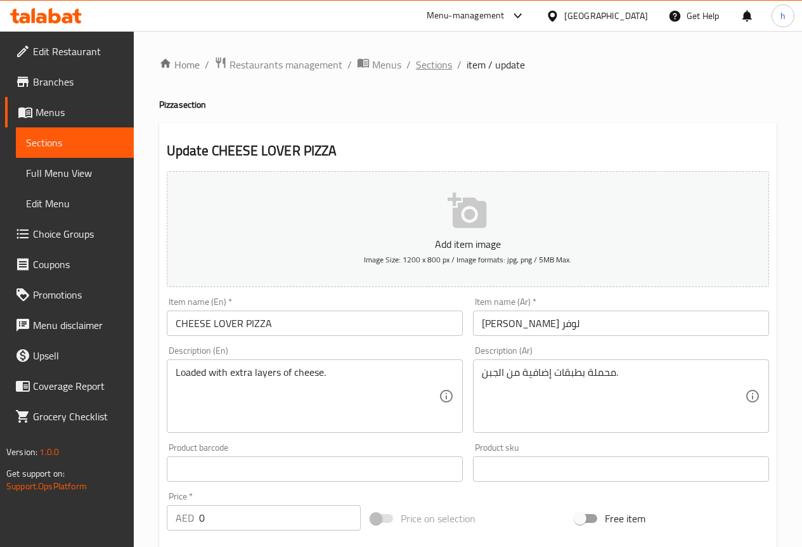
click at [438, 61] on span "Sections" at bounding box center [434, 64] width 36 height 15
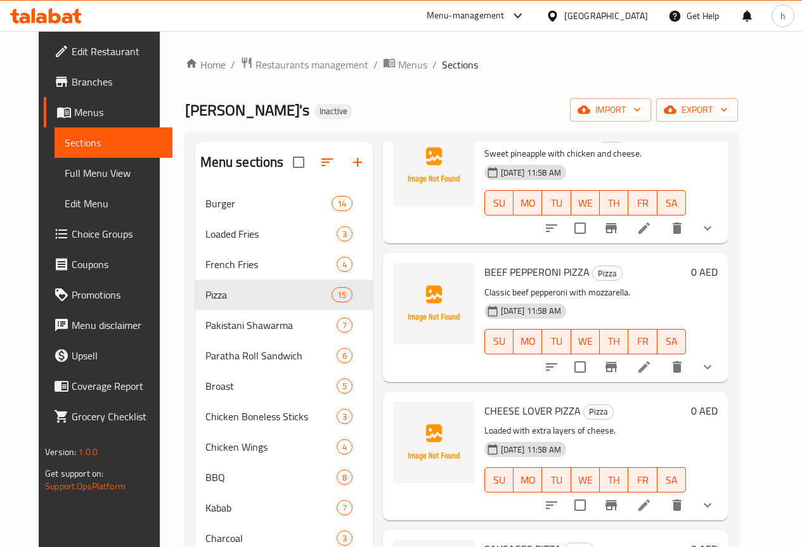
scroll to position [63, 0]
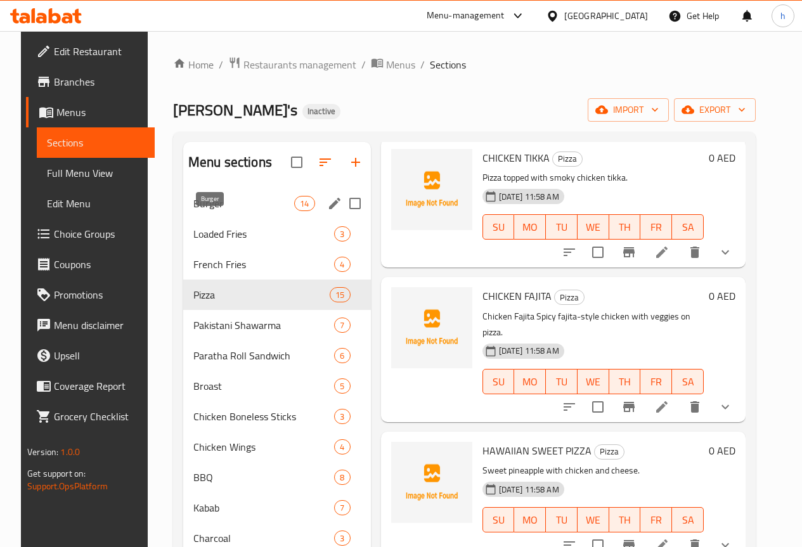
click at [210, 211] on span "Burger" at bounding box center [243, 203] width 101 height 15
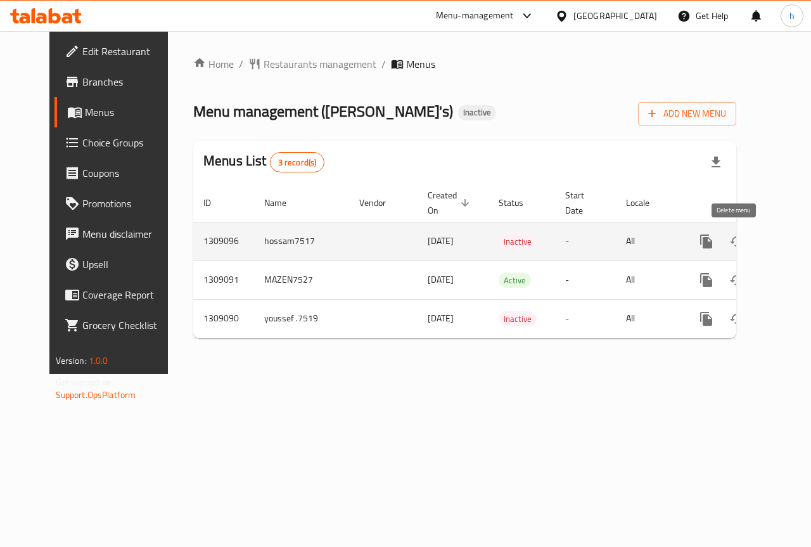
click at [763, 243] on icon "enhanced table" at bounding box center [767, 241] width 9 height 11
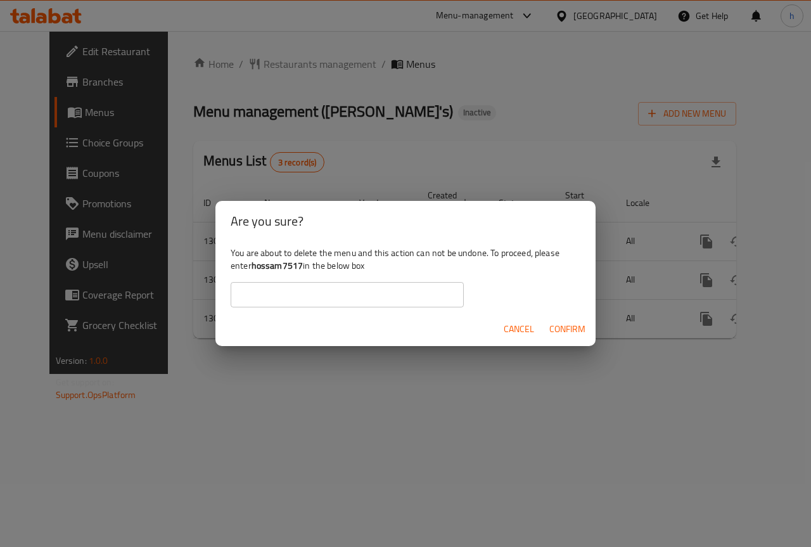
drag, startPoint x: 383, startPoint y: 283, endPoint x: 330, endPoint y: 273, distance: 53.6
click at [382, 283] on input "text" at bounding box center [347, 294] width 233 height 25
click at [269, 262] on b "hossam7517" at bounding box center [278, 265] width 52 height 16
copy b "hossam7517"
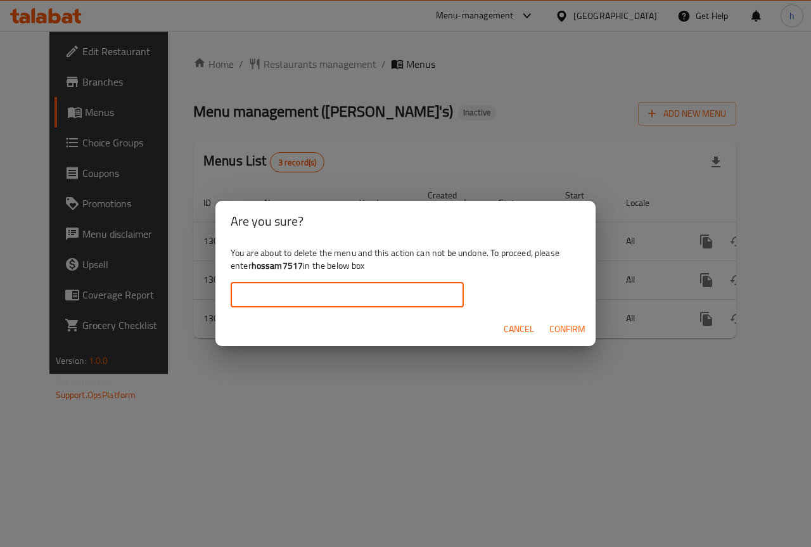
click at [302, 295] on input "text" at bounding box center [347, 294] width 233 height 25
paste input "hossam7517"
type input "hossam7517"
click at [576, 329] on span "Confirm" at bounding box center [568, 329] width 36 height 16
